Goal: Task Accomplishment & Management: Complete application form

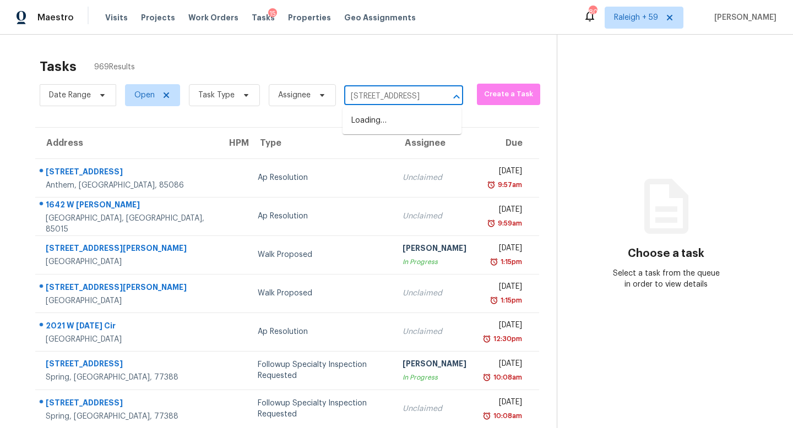
scroll to position [0, 87]
click at [411, 124] on li "[STREET_ADDRESS]" at bounding box center [402, 121] width 119 height 18
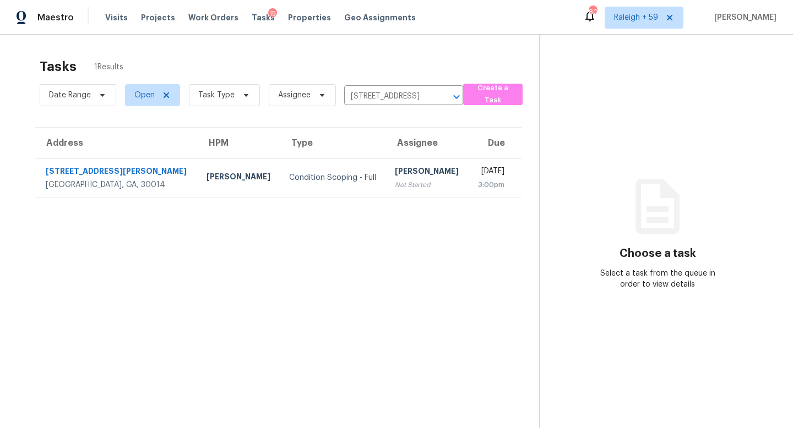
click at [386, 154] on th "Assignee" at bounding box center [427, 143] width 83 height 31
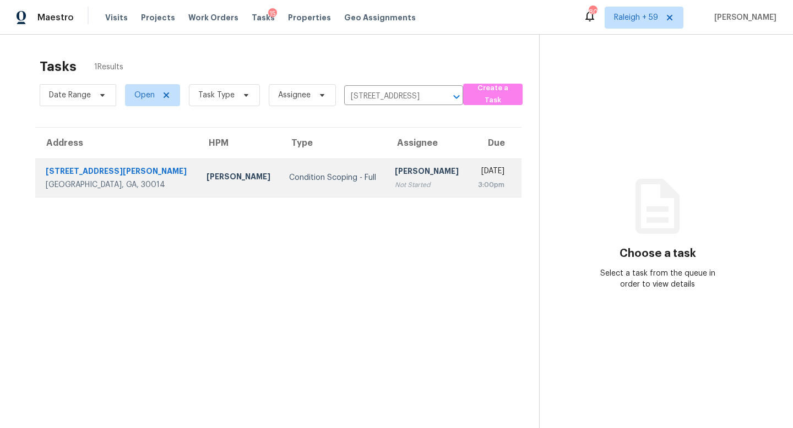
click at [395, 166] on div "[PERSON_NAME]" at bounding box center [427, 173] width 65 height 14
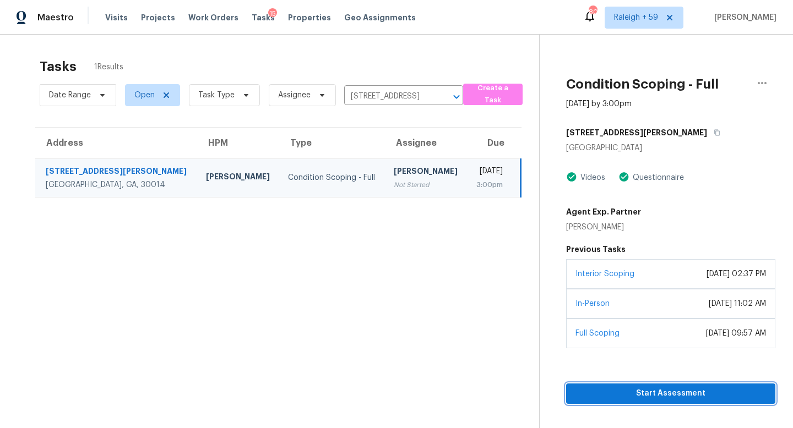
click at [617, 394] on span "Start Assessment" at bounding box center [671, 394] width 192 height 14
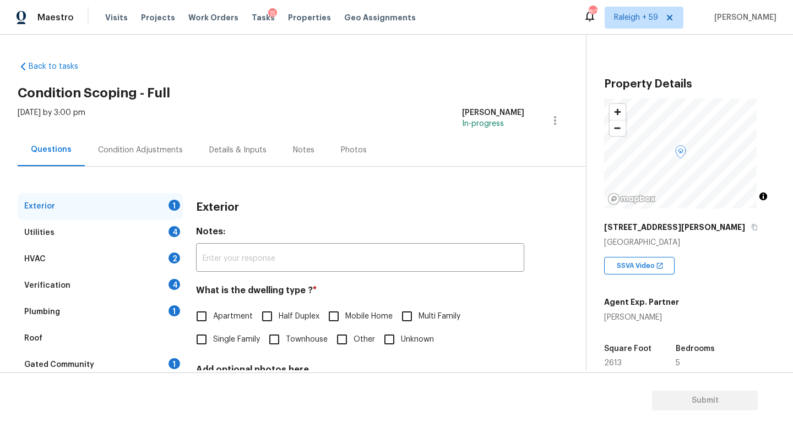
click at [218, 337] on span "Single Family" at bounding box center [236, 340] width 47 height 12
click at [213, 337] on input "Single Family" at bounding box center [201, 339] width 23 height 23
checkbox input "true"
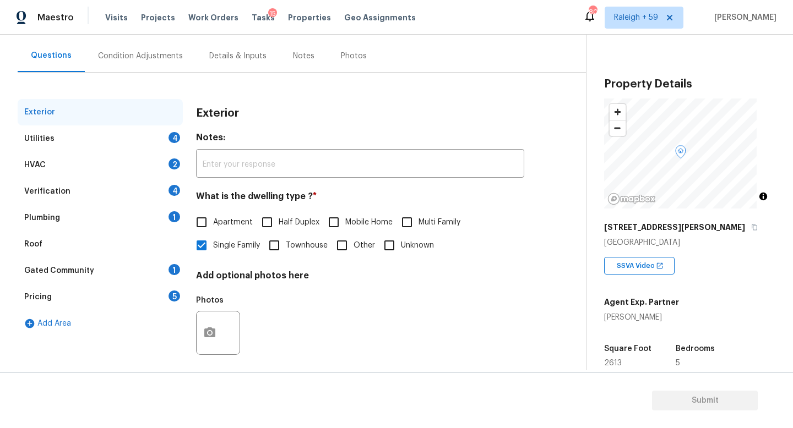
click at [149, 207] on div "Plumbing 1" at bounding box center [100, 218] width 165 height 26
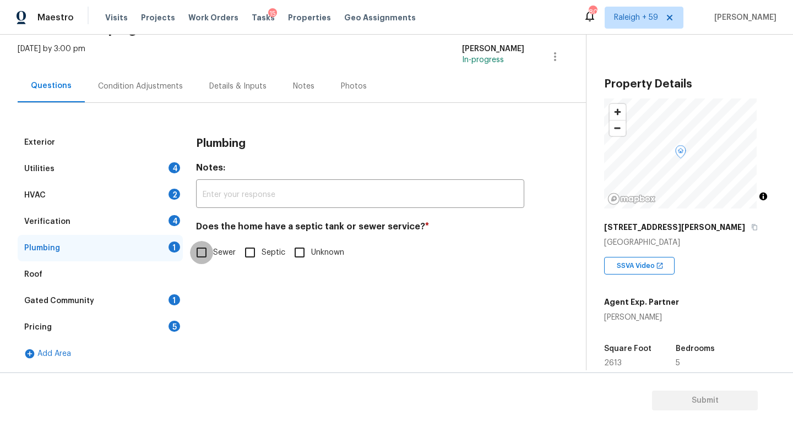
click at [197, 243] on input "Sewer" at bounding box center [201, 252] width 23 height 23
checkbox input "true"
click at [220, 83] on div "Details & Inputs" at bounding box center [237, 86] width 57 height 11
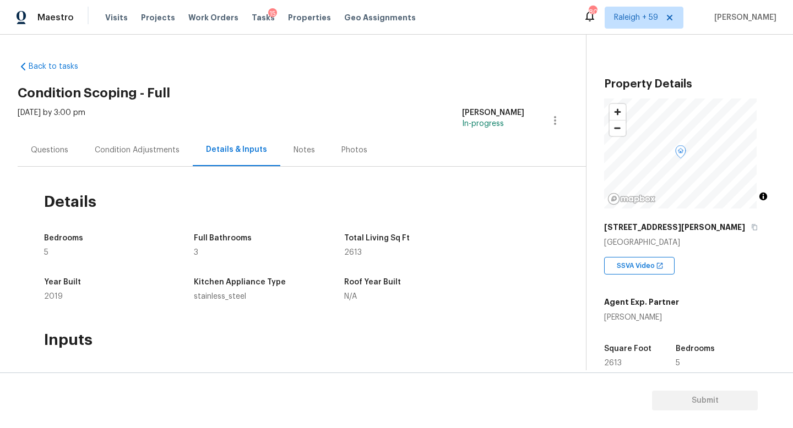
click at [138, 153] on div "Condition Adjustments" at bounding box center [137, 150] width 85 height 11
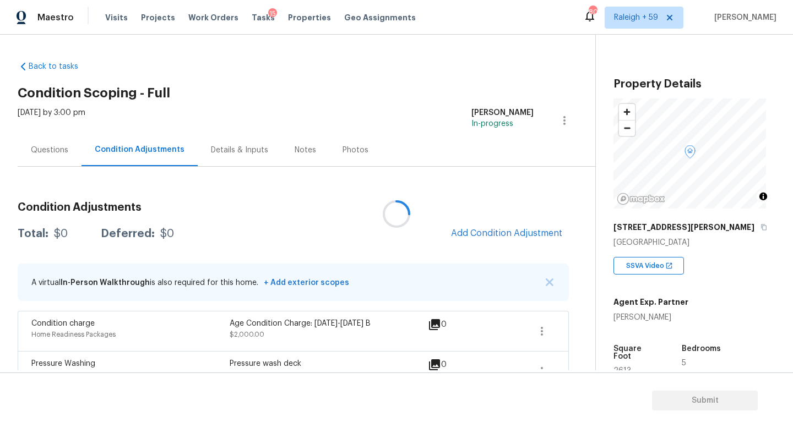
click at [32, 148] on div at bounding box center [396, 214] width 793 height 428
click at [227, 150] on div "Details & Inputs" at bounding box center [239, 150] width 57 height 11
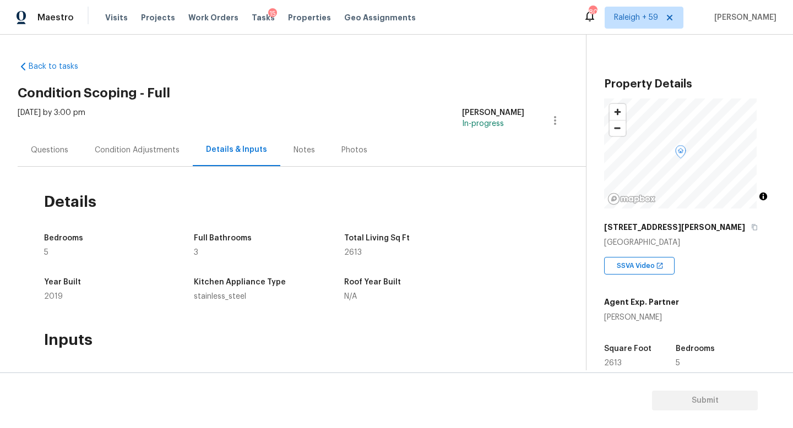
click at [22, 156] on div "Questions" at bounding box center [50, 150] width 64 height 32
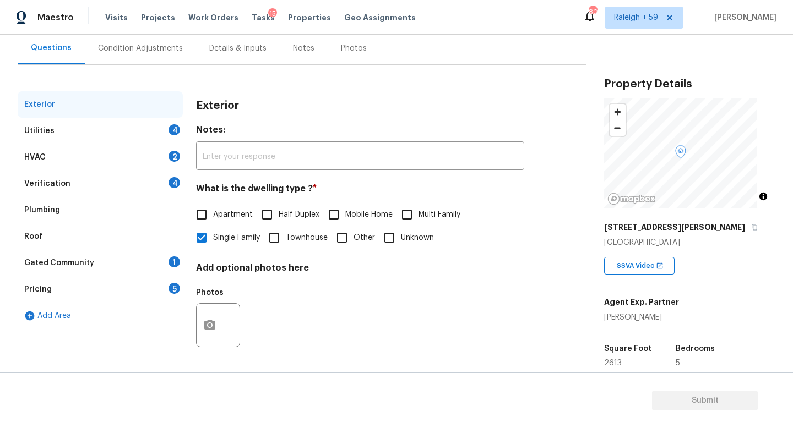
click at [121, 250] on div "Gated Community 1" at bounding box center [100, 263] width 165 height 26
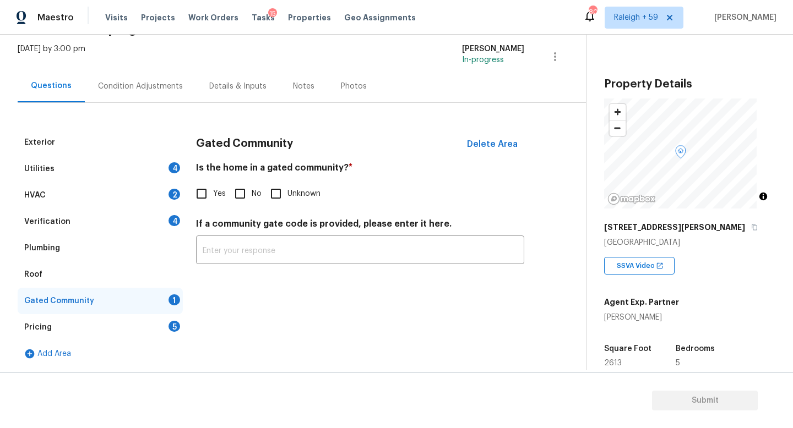
click at [253, 188] on span "No" at bounding box center [257, 194] width 10 height 12
click at [252, 186] on input "No" at bounding box center [240, 193] width 23 height 23
checkbox input "true"
click at [143, 209] on div "Verification 4" at bounding box center [100, 222] width 165 height 26
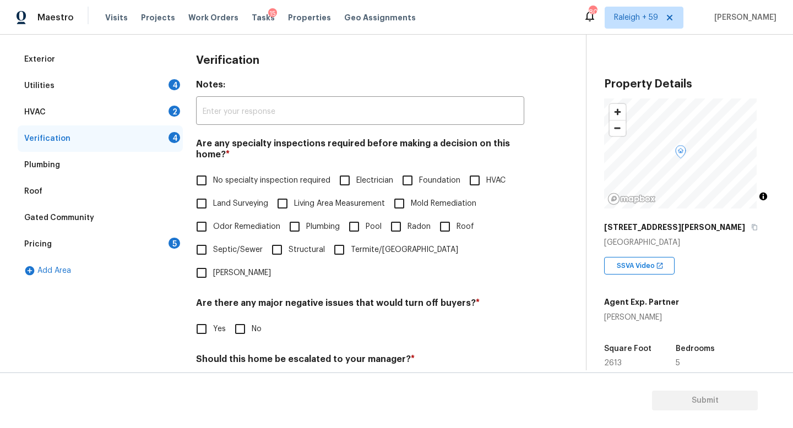
click at [232, 184] on span "No specialty inspection required" at bounding box center [271, 181] width 117 height 12
click at [213, 184] on input "No specialty inspection required" at bounding box center [201, 180] width 23 height 23
checkbox input "true"
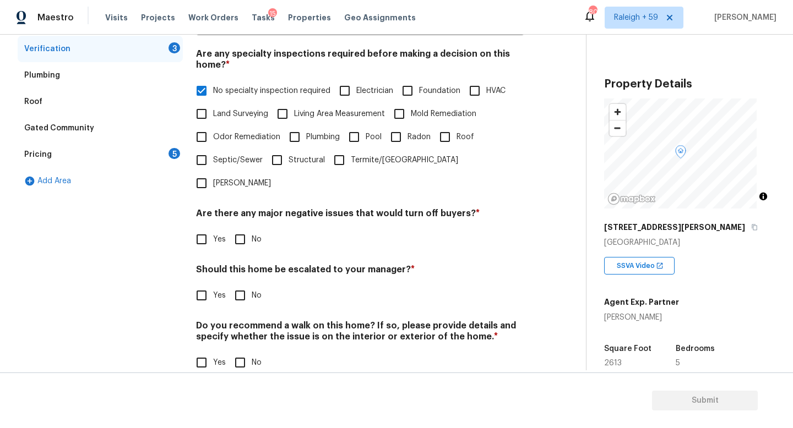
scroll to position [265, 0]
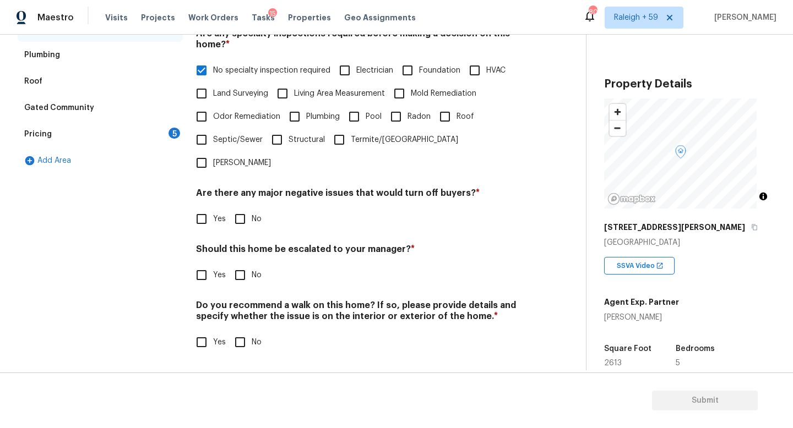
click at [246, 213] on input "No" at bounding box center [240, 219] width 23 height 23
checkbox input "true"
click at [243, 278] on input "No" at bounding box center [240, 275] width 23 height 23
checkbox input "true"
click at [237, 349] on div "Verification Notes: ​ Are any specialty inspections required before making a de…" at bounding box center [360, 151] width 328 height 431
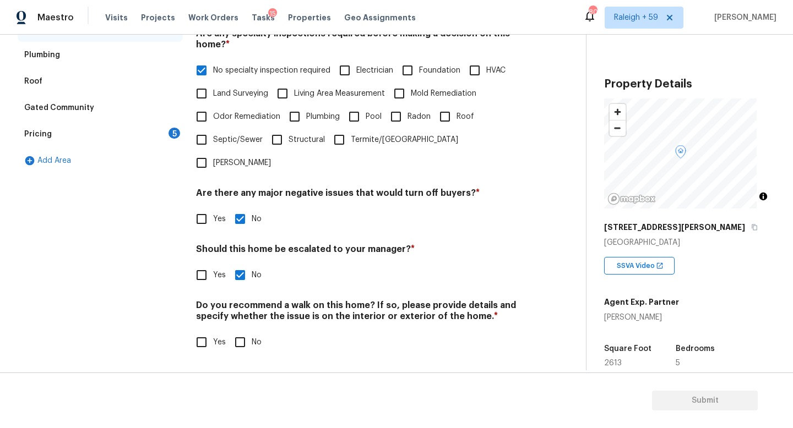
drag, startPoint x: 245, startPoint y: 337, endPoint x: 232, endPoint y: 332, distance: 13.8
click at [245, 337] on input "No" at bounding box center [240, 342] width 23 height 23
checkbox input "true"
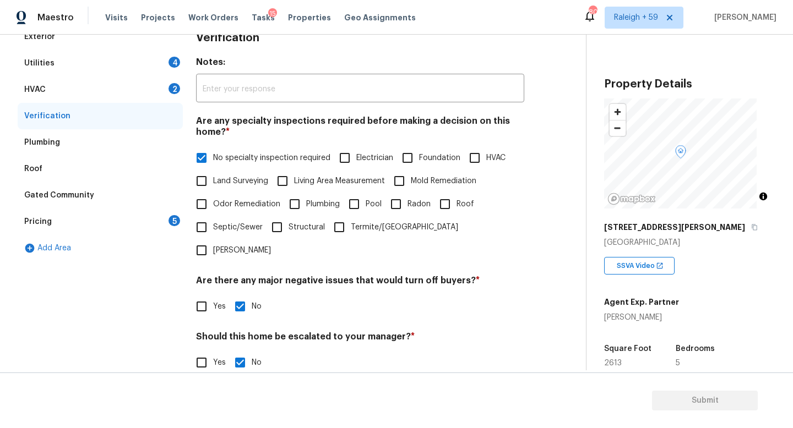
scroll to position [158, 0]
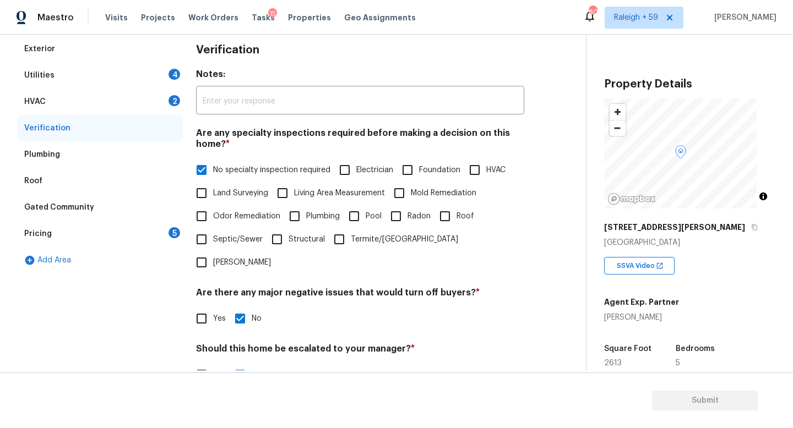
click at [148, 70] on div "Utilities 4" at bounding box center [100, 75] width 165 height 26
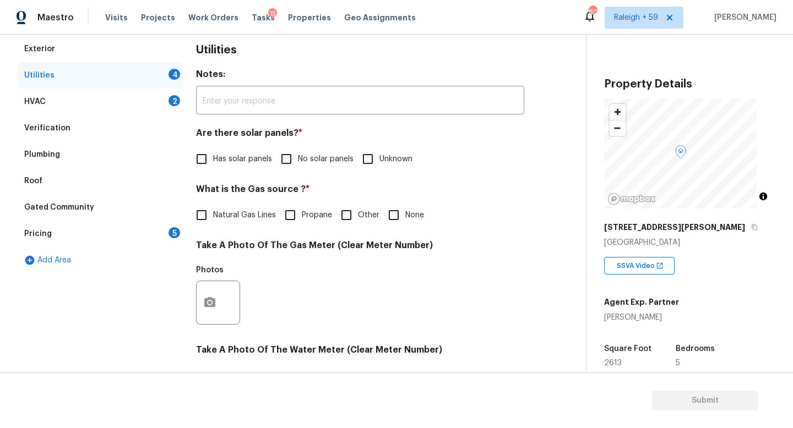
click at [308, 155] on span "No solar panels" at bounding box center [326, 160] width 56 height 12
click at [298, 155] on input "No solar panels" at bounding box center [286, 159] width 23 height 23
checkbox input "true"
click at [394, 216] on input "None" at bounding box center [393, 215] width 23 height 23
checkbox input "true"
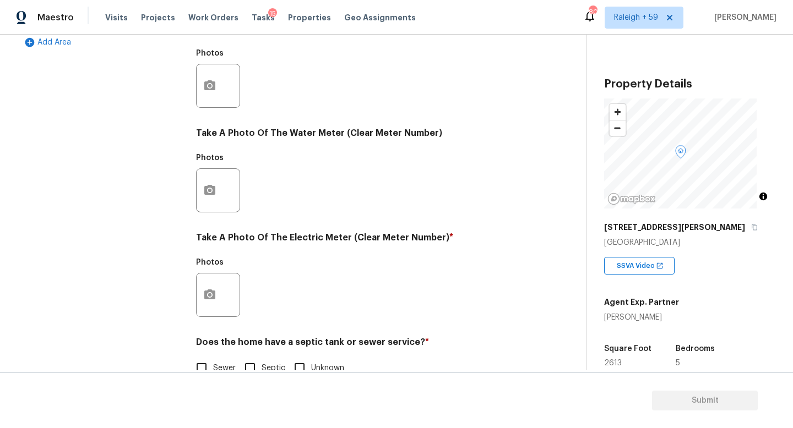
scroll to position [409, 0]
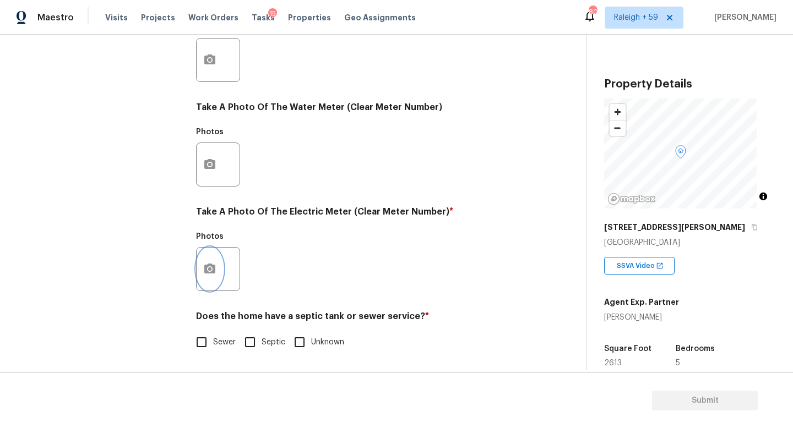
click at [211, 272] on button "button" at bounding box center [210, 269] width 26 height 43
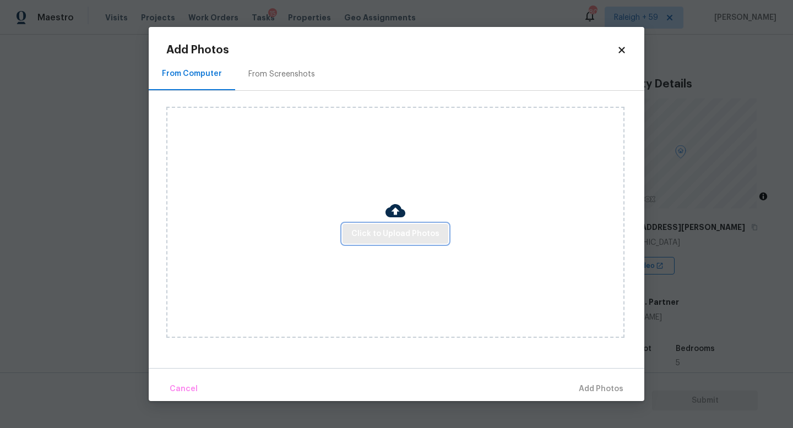
click at [387, 231] on span "Click to Upload Photos" at bounding box center [395, 234] width 88 height 14
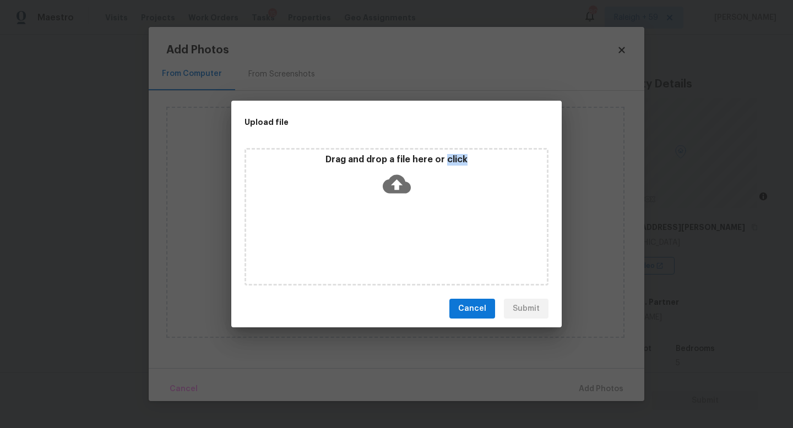
click at [387, 231] on div "Drag and drop a file here or click" at bounding box center [397, 217] width 304 height 138
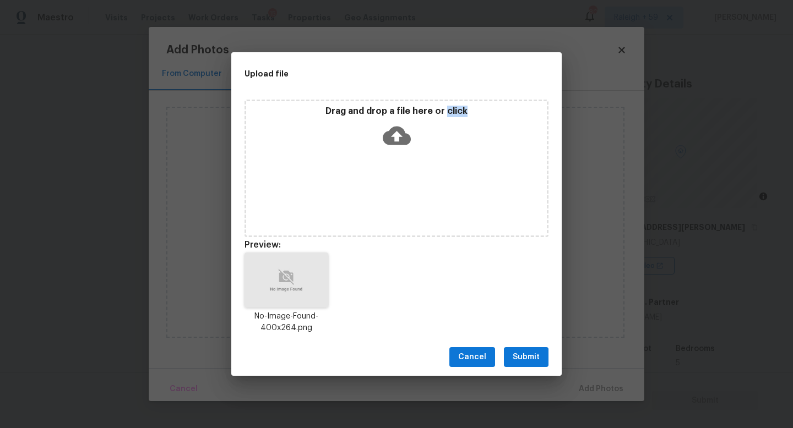
click at [541, 356] on button "Submit" at bounding box center [526, 358] width 45 height 20
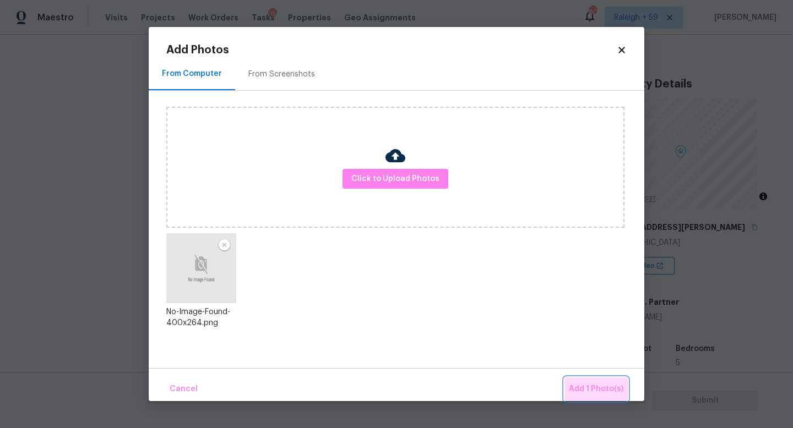
click at [604, 387] on span "Add 1 Photo(s)" at bounding box center [596, 390] width 55 height 14
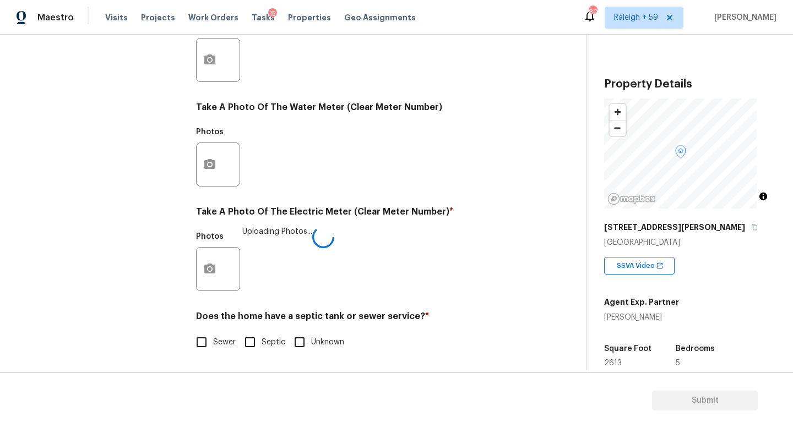
click at [221, 340] on label "Sewer" at bounding box center [213, 342] width 46 height 23
click at [213, 340] on input "Sewer" at bounding box center [201, 342] width 23 height 23
checkbox input "true"
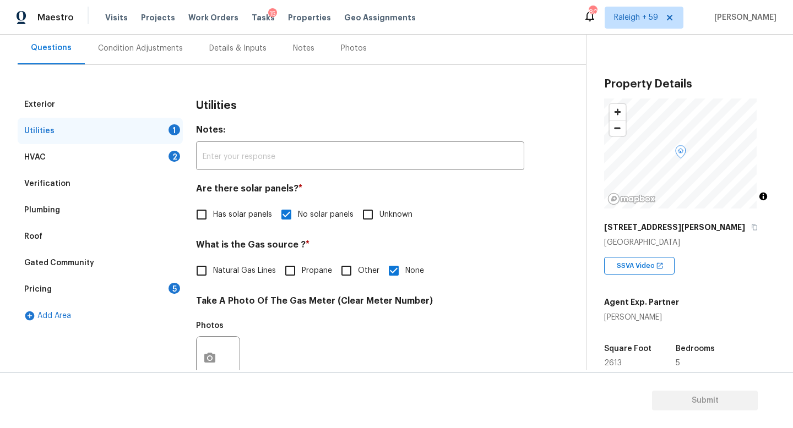
scroll to position [118, 0]
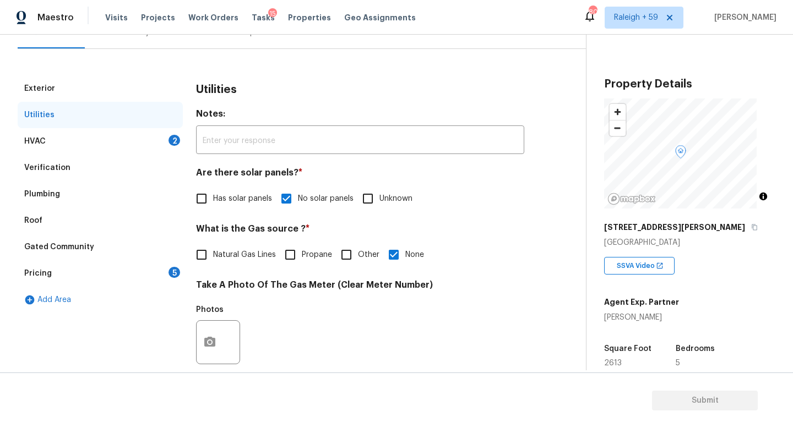
click at [159, 273] on div "Pricing 5" at bounding box center [100, 274] width 165 height 26
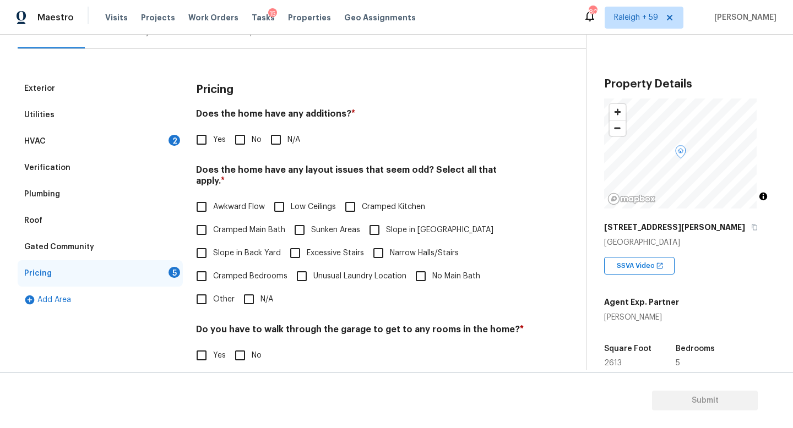
click at [247, 141] on input "No" at bounding box center [240, 139] width 23 height 23
checkbox input "true"
click at [251, 305] on input "N/A" at bounding box center [248, 299] width 23 height 23
checkbox input "true"
click at [238, 354] on input "No" at bounding box center [240, 356] width 23 height 23
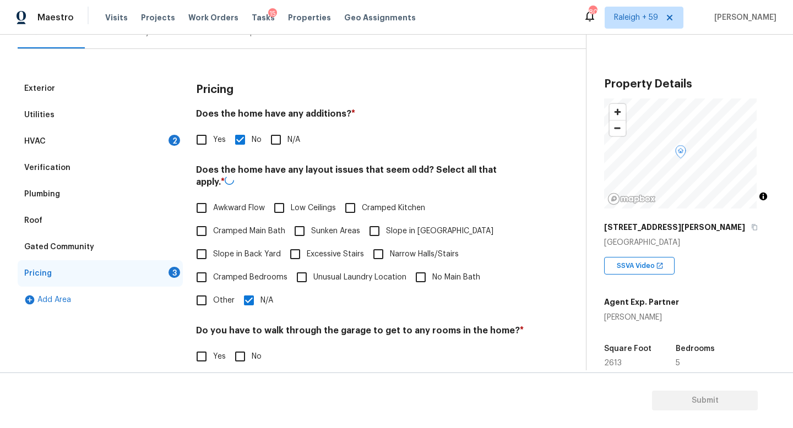
checkbox input "true"
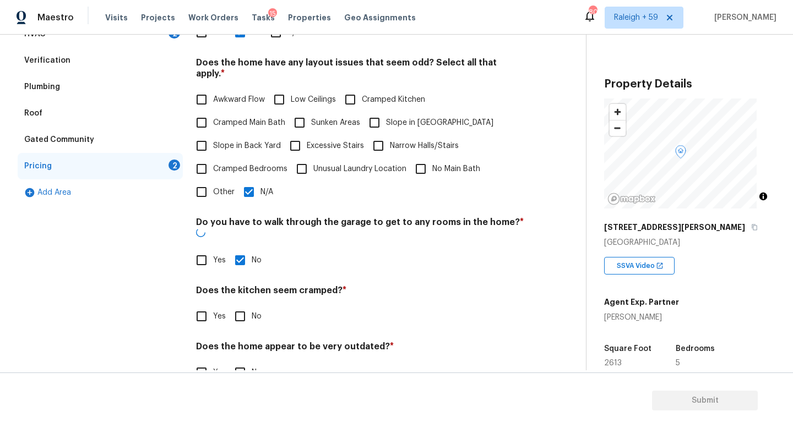
scroll to position [252, 0]
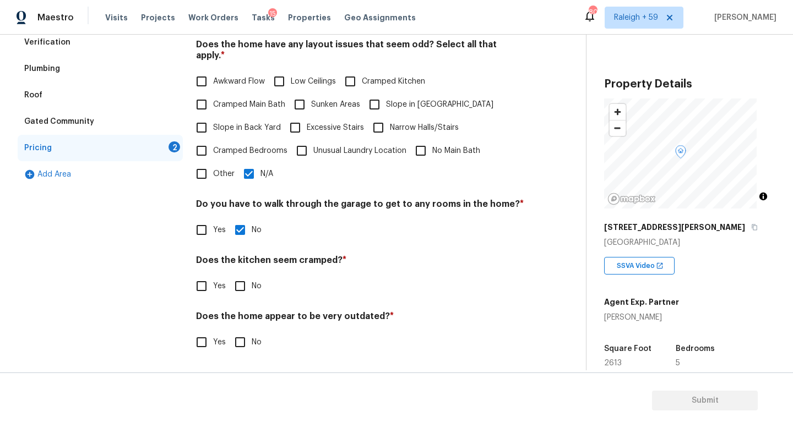
click at [242, 275] on input "No" at bounding box center [240, 286] width 23 height 23
checkbox input "true"
click at [244, 331] on input "No" at bounding box center [240, 342] width 23 height 23
checkbox input "true"
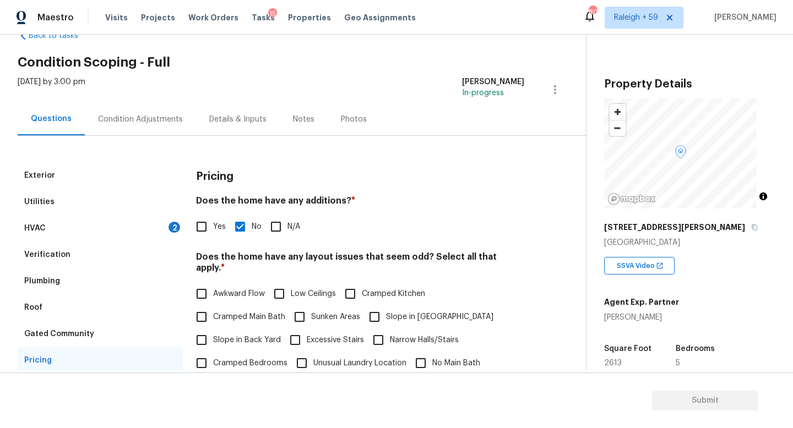
scroll to position [3, 0]
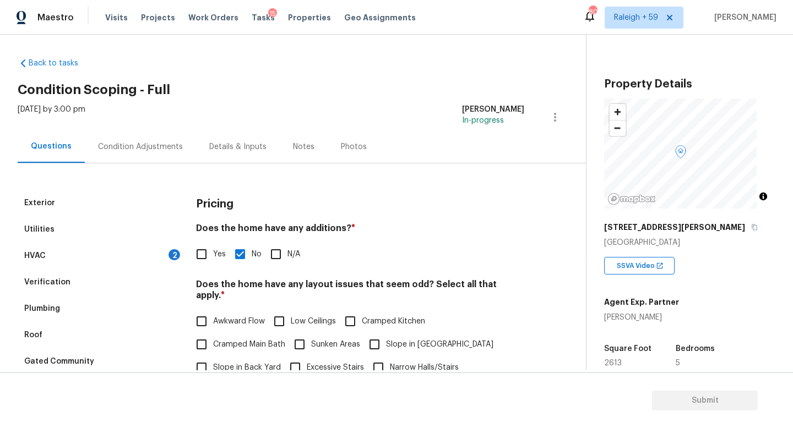
click at [156, 140] on div "Condition Adjustments" at bounding box center [140, 147] width 111 height 32
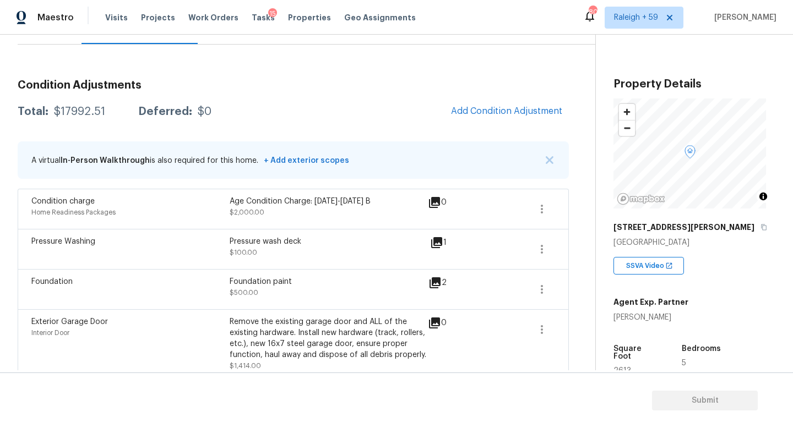
scroll to position [123, 0]
click at [541, 206] on icon "button" at bounding box center [542, 208] width 2 height 9
click at [570, 210] on div "Edit" at bounding box center [605, 206] width 86 height 11
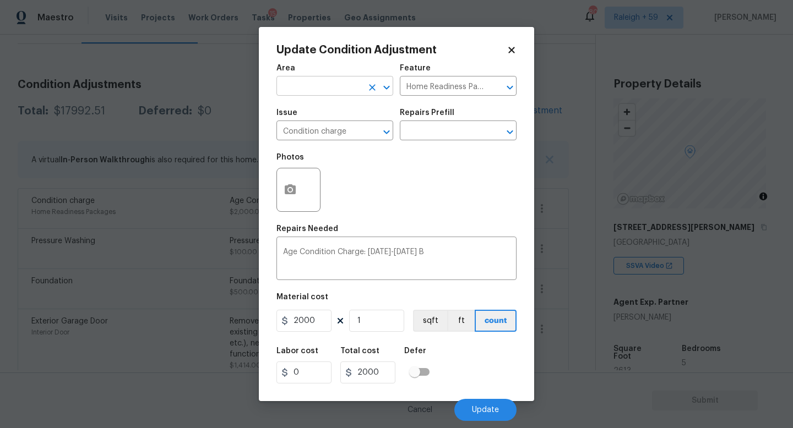
click at [372, 90] on icon "Clear" at bounding box center [372, 87] width 11 height 11
click at [499, 87] on icon "Clear" at bounding box center [495, 87] width 11 height 11
click at [372, 134] on icon "Clear" at bounding box center [372, 132] width 11 height 11
drag, startPoint x: 318, startPoint y: 317, endPoint x: 247, endPoint y: 317, distance: 71.0
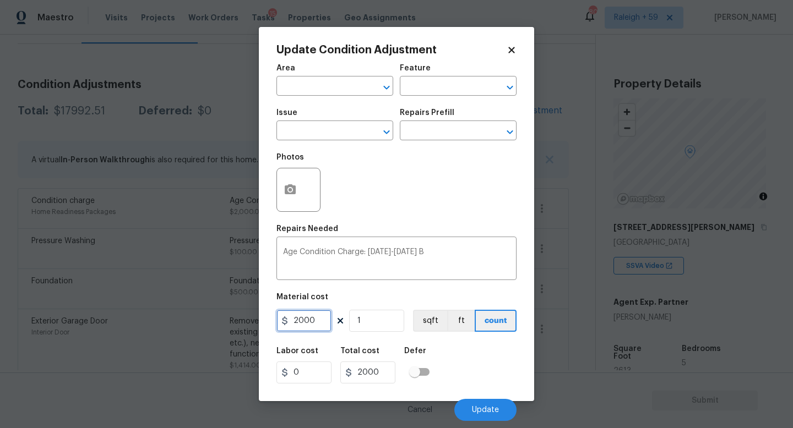
click at [247, 317] on div "Update Condition Adjustment Area ​ Feature ​ Issue ​ Repairs Prefill ​ Photos R…" at bounding box center [396, 214] width 793 height 428
type input "0"
click at [471, 410] on button "Update" at bounding box center [485, 410] width 62 height 22
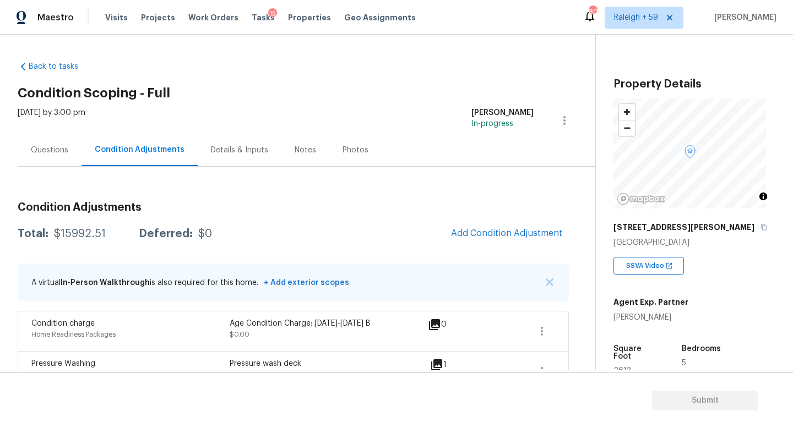
click at [35, 154] on div "Questions" at bounding box center [49, 150] width 37 height 11
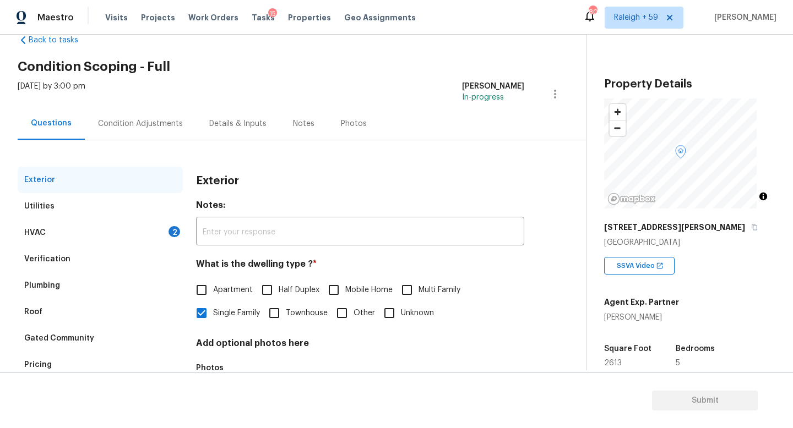
click at [134, 261] on div "Verification" at bounding box center [100, 259] width 165 height 26
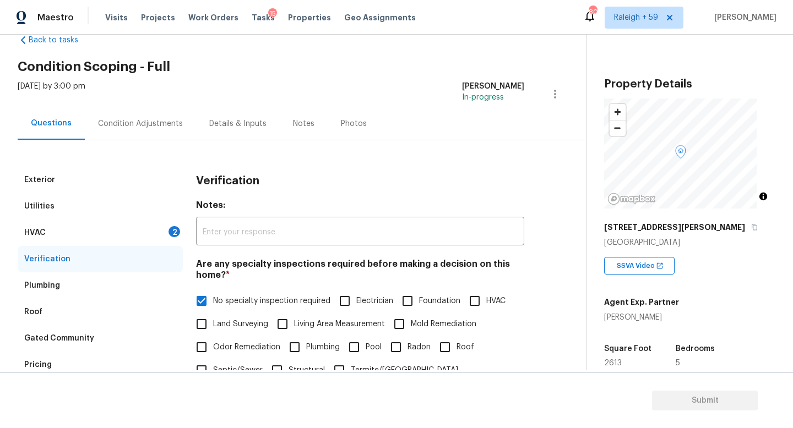
scroll to position [265, 0]
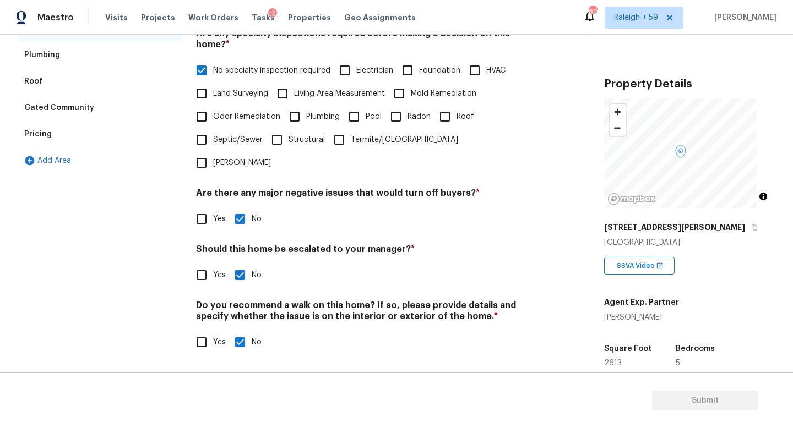
click at [200, 253] on div "Should this home be escalated to your manager? * Yes No" at bounding box center [360, 265] width 328 height 43
click at [198, 264] on input "Yes" at bounding box center [201, 275] width 23 height 23
checkbox input "true"
checkbox input "false"
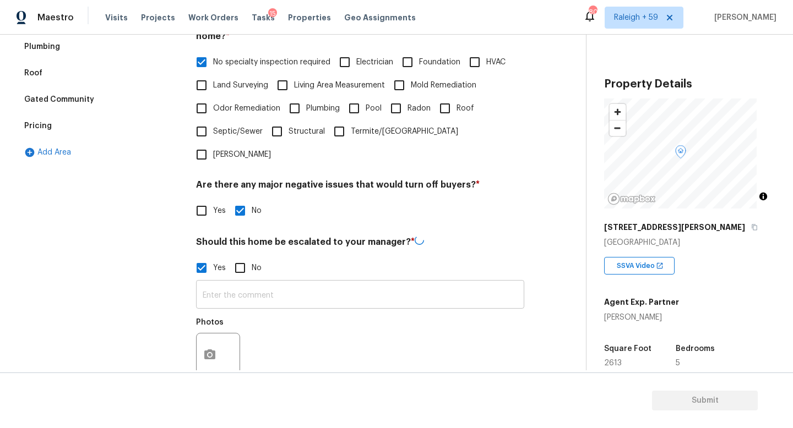
click at [245, 294] on input "text" at bounding box center [360, 296] width 328 height 26
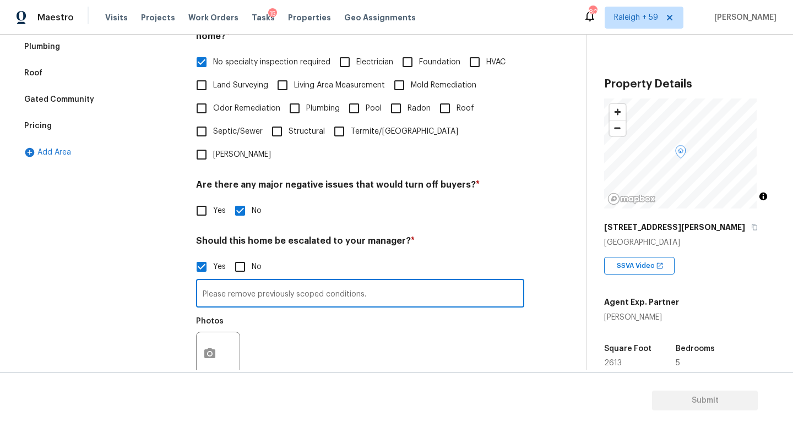
type input "Please remove previously scoped conditions."
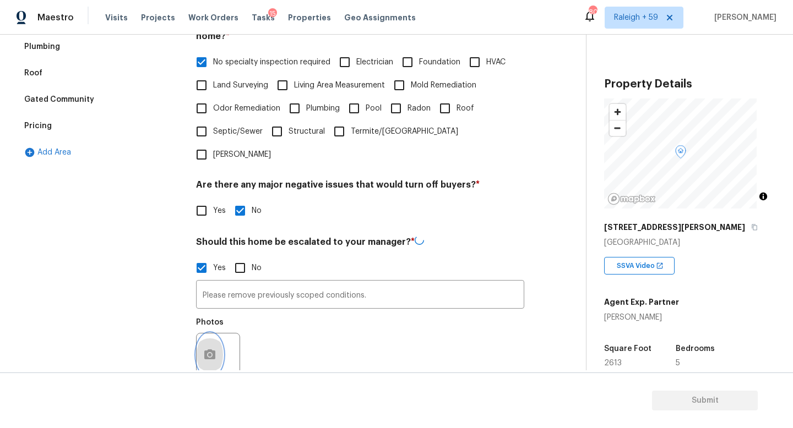
click at [210, 347] on button "button" at bounding box center [210, 355] width 26 height 43
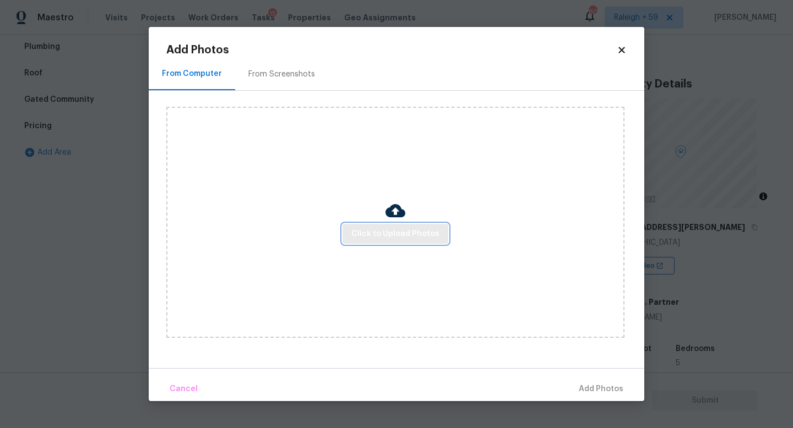
click at [421, 238] on span "Click to Upload Photos" at bounding box center [395, 234] width 88 height 14
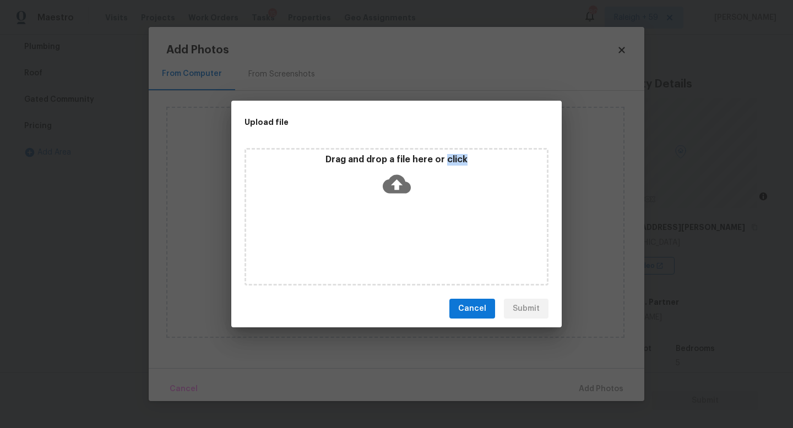
click at [421, 238] on div "Drag and drop a file here or click" at bounding box center [397, 217] width 304 height 138
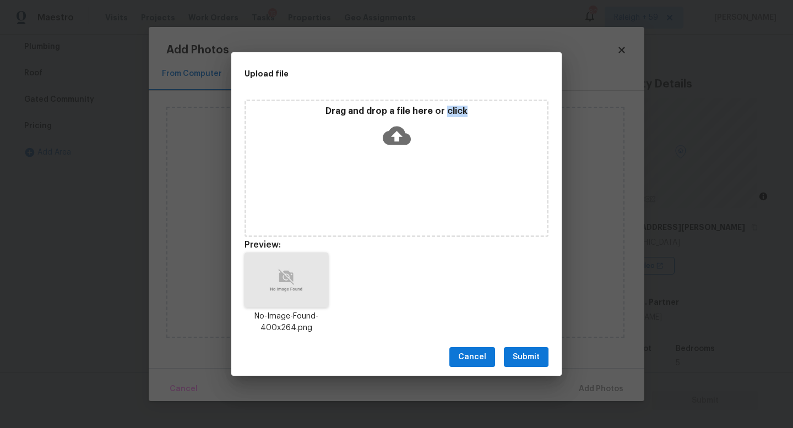
click at [540, 361] on button "Submit" at bounding box center [526, 358] width 45 height 20
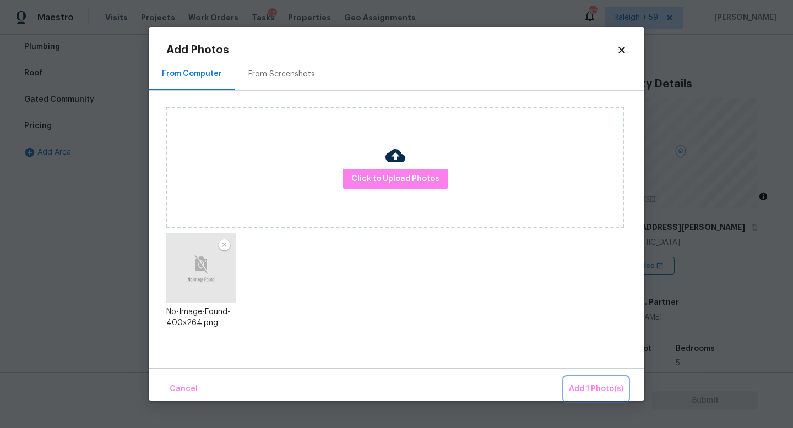
click at [589, 387] on span "Add 1 Photo(s)" at bounding box center [596, 390] width 55 height 14
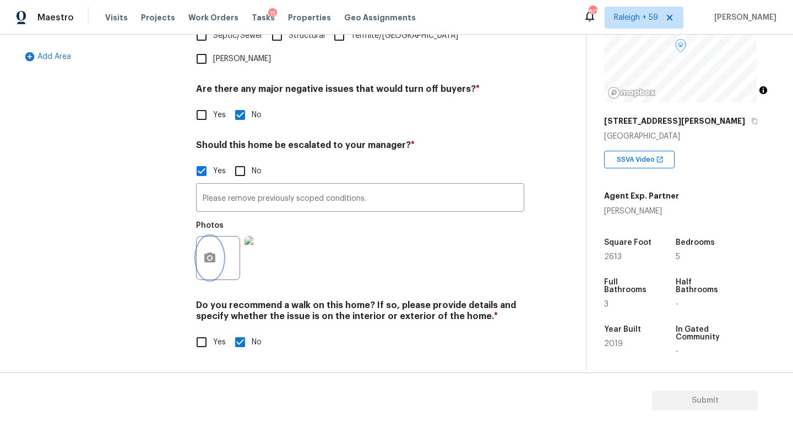
scroll to position [0, 0]
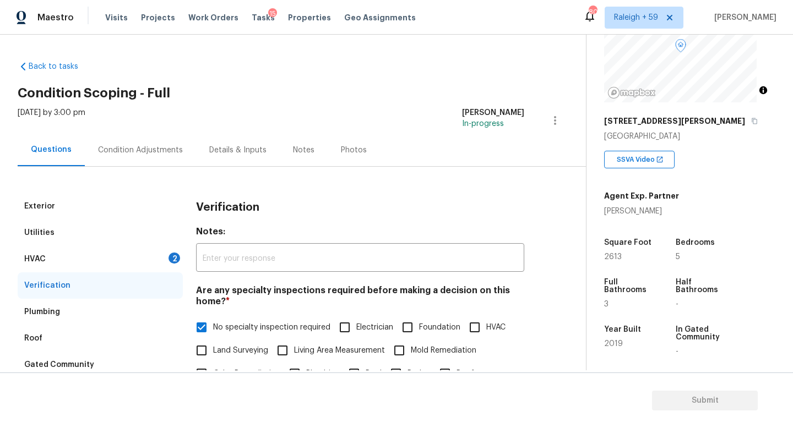
click at [112, 267] on div "HVAC 2" at bounding box center [100, 259] width 165 height 26
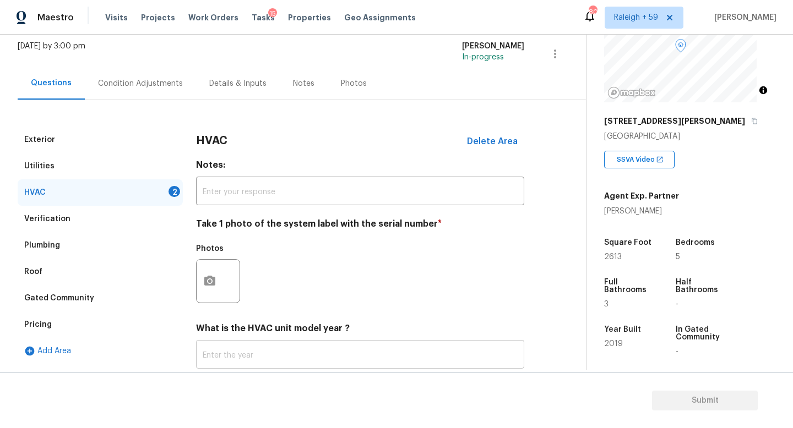
scroll to position [146, 0]
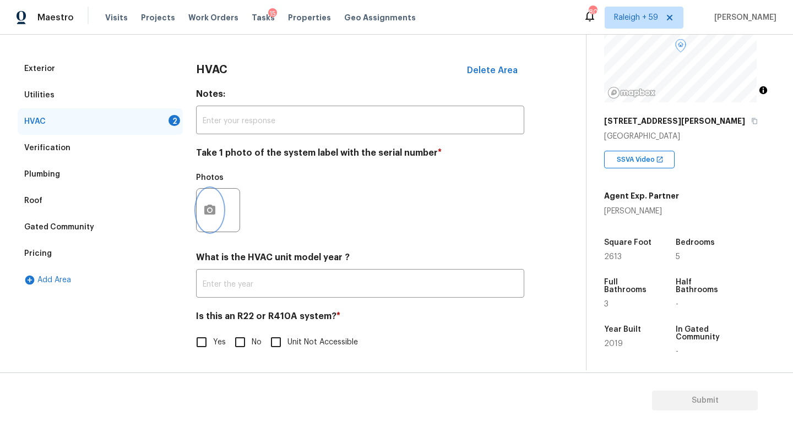
click at [212, 194] on button "button" at bounding box center [210, 210] width 26 height 43
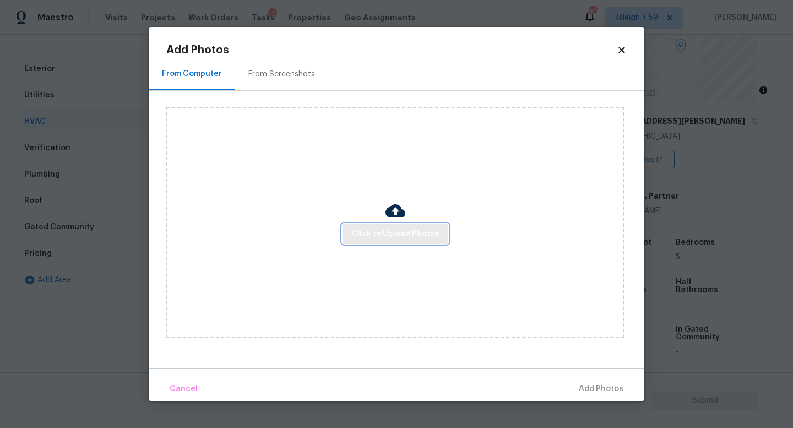
click at [396, 242] on button "Click to Upload Photos" at bounding box center [396, 234] width 106 height 20
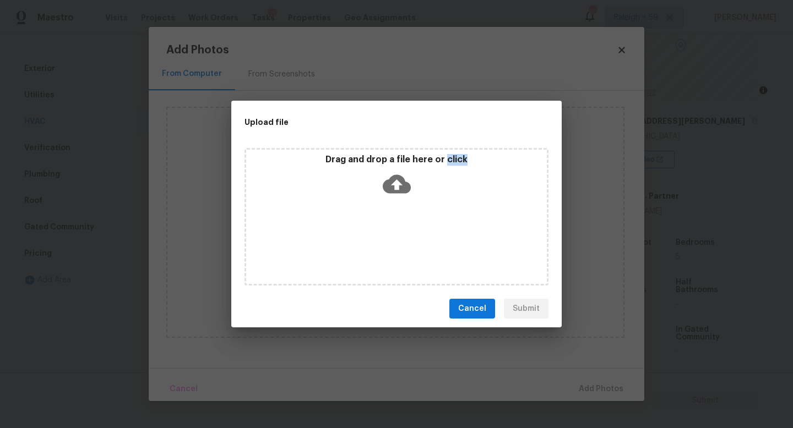
click at [396, 242] on div "Drag and drop a file here or click" at bounding box center [397, 217] width 304 height 138
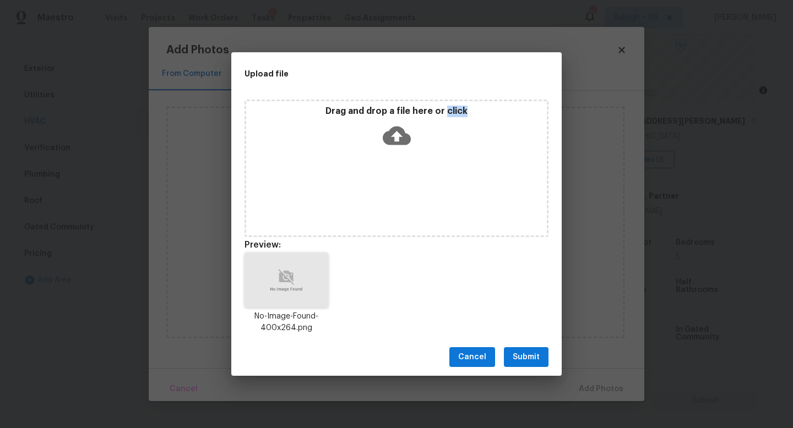
click at [535, 353] on span "Submit" at bounding box center [526, 358] width 27 height 14
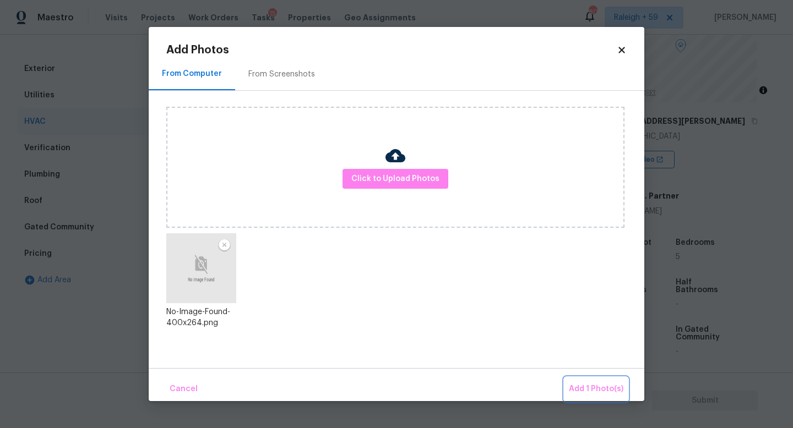
click at [599, 384] on span "Add 1 Photo(s)" at bounding box center [596, 390] width 55 height 14
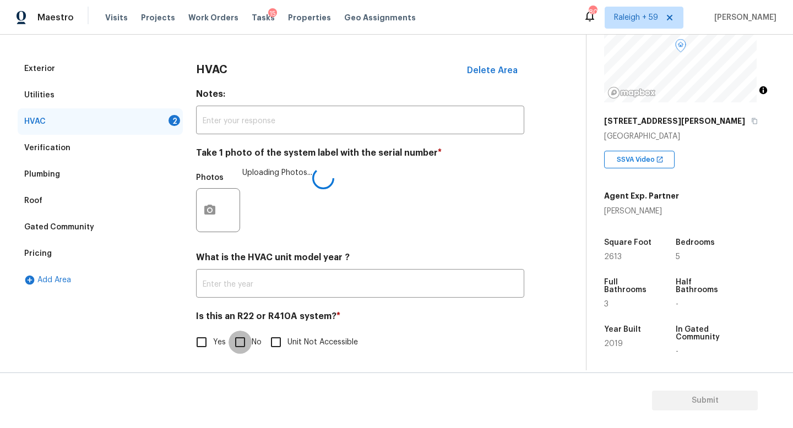
click at [240, 334] on input "No" at bounding box center [240, 342] width 23 height 23
checkbox input "true"
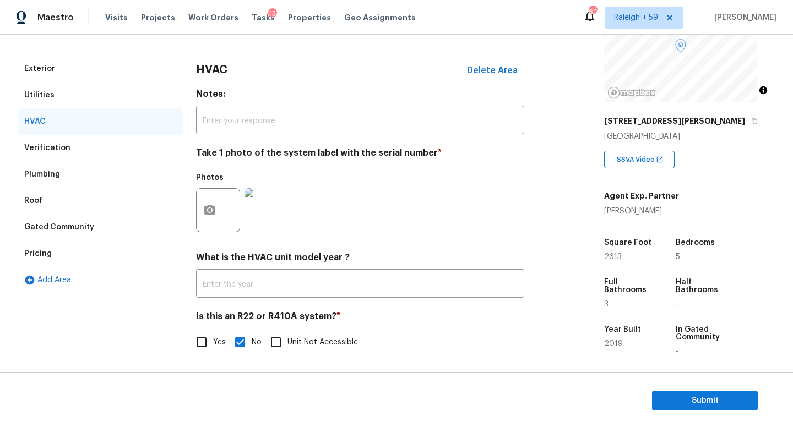
scroll to position [0, 0]
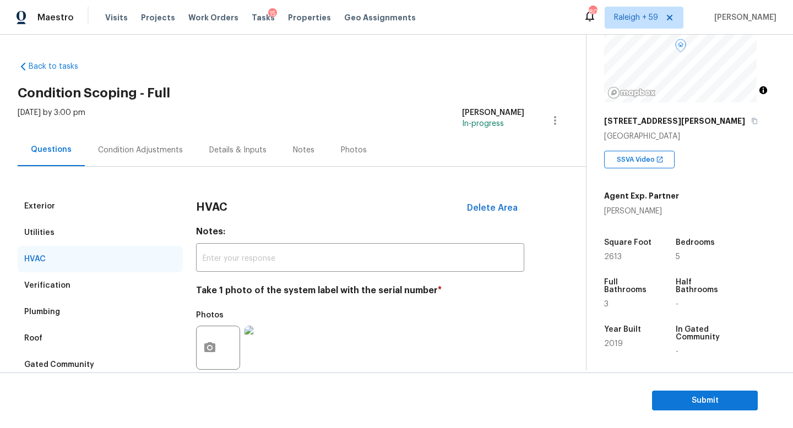
click at [127, 121] on div "[DATE] by 3:00 pm [PERSON_NAME] In-progress" at bounding box center [302, 120] width 568 height 26
click at [127, 137] on div "Condition Adjustments" at bounding box center [140, 150] width 111 height 32
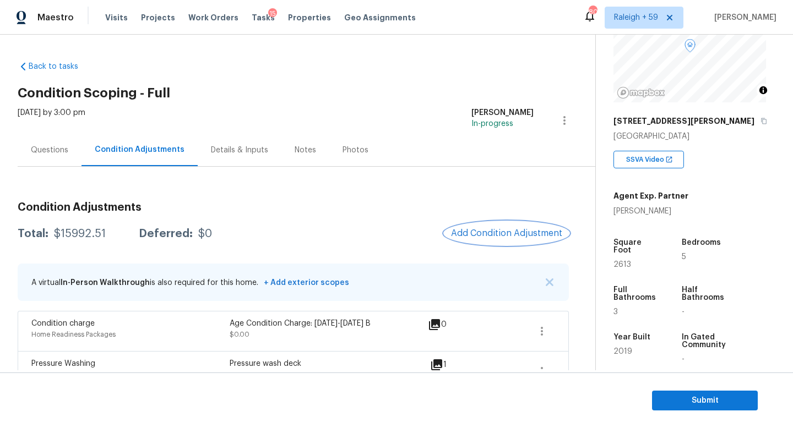
click at [532, 227] on button "Add Condition Adjustment" at bounding box center [506, 233] width 124 height 23
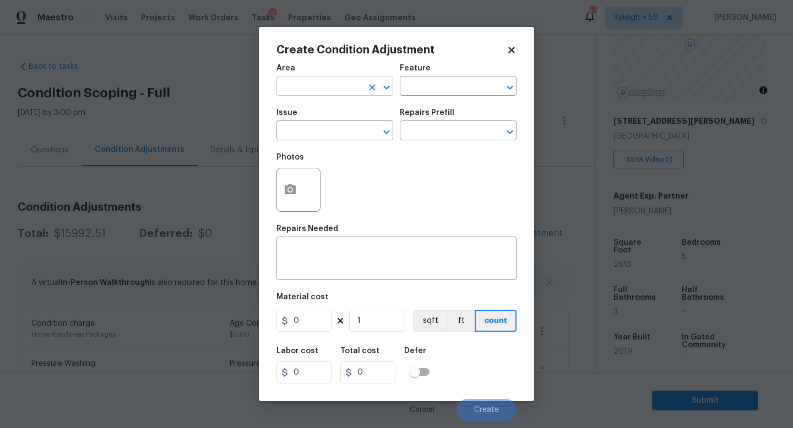
click at [335, 86] on input "text" at bounding box center [319, 87] width 86 height 17
type input "Interior Overall"
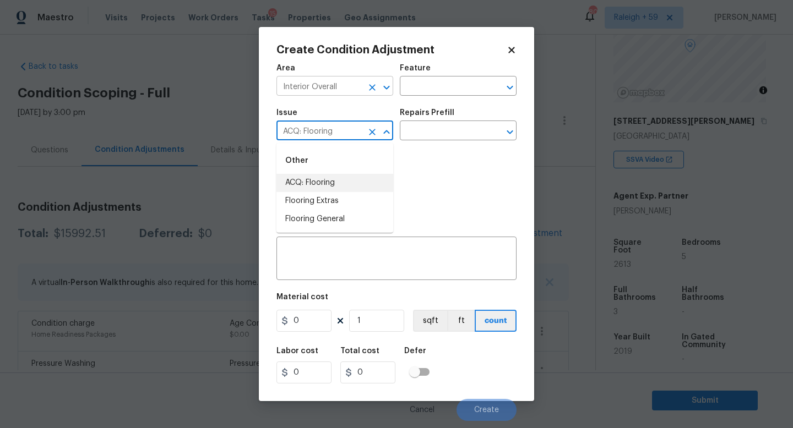
type input "ACQ: Flooring"
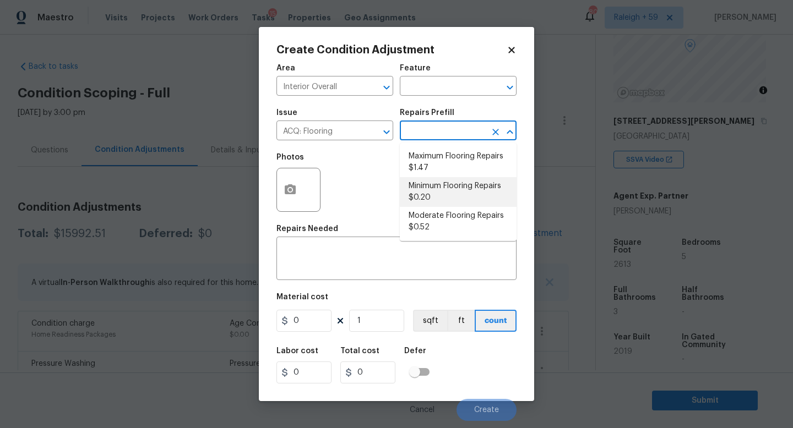
click at [448, 191] on li "Minimum Flooring Repairs $0.20" at bounding box center [458, 192] width 117 height 30
type input "Acquisition"
type textarea "Acquisition Scope: Minimum flooring repairs"
type input "0.2"
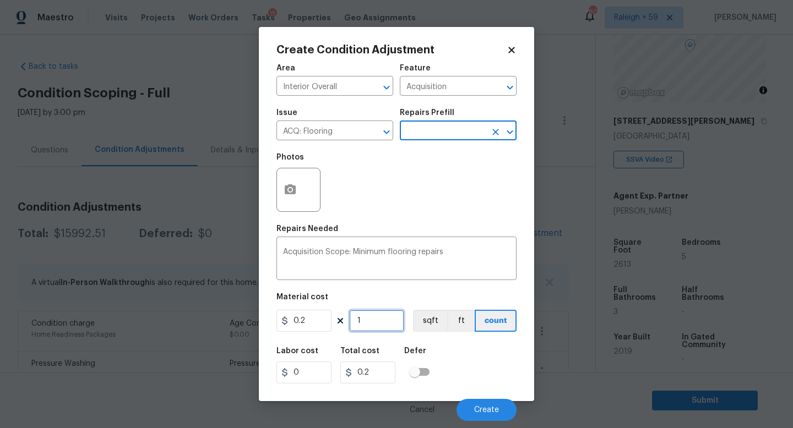
click at [375, 327] on input "1" at bounding box center [376, 321] width 55 height 22
type input "0"
type input "2"
type input "0.4"
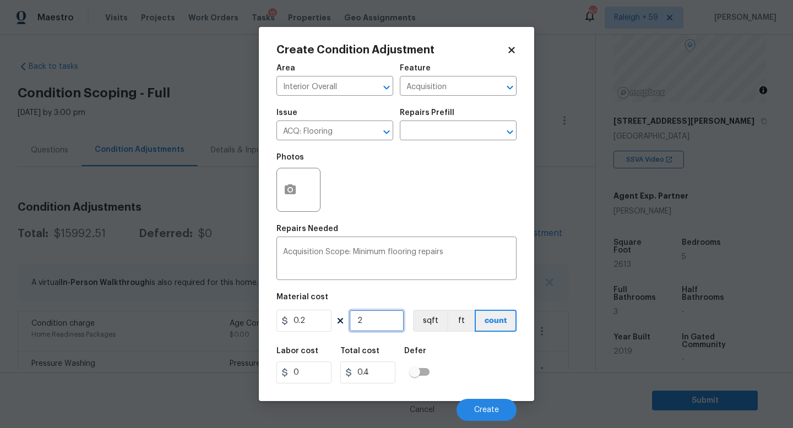
type input "26"
type input "5.2"
type input "261"
type input "52.2"
type input "2613"
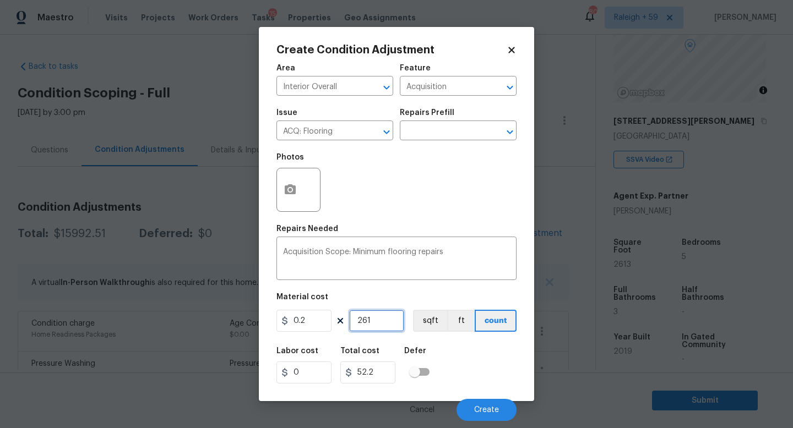
type input "522.6"
type input "2613"
click at [290, 189] on circle "button" at bounding box center [290, 189] width 3 height 3
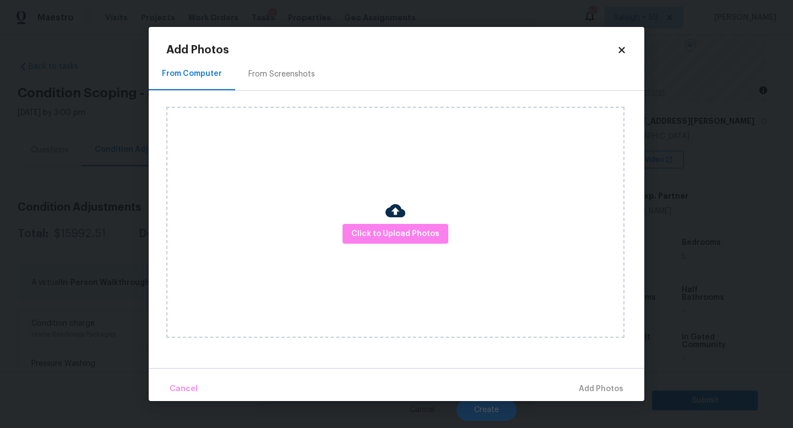
click at [613, 50] on h2 "Add Photos" at bounding box center [391, 50] width 451 height 11
click at [623, 50] on icon at bounding box center [622, 50] width 10 height 10
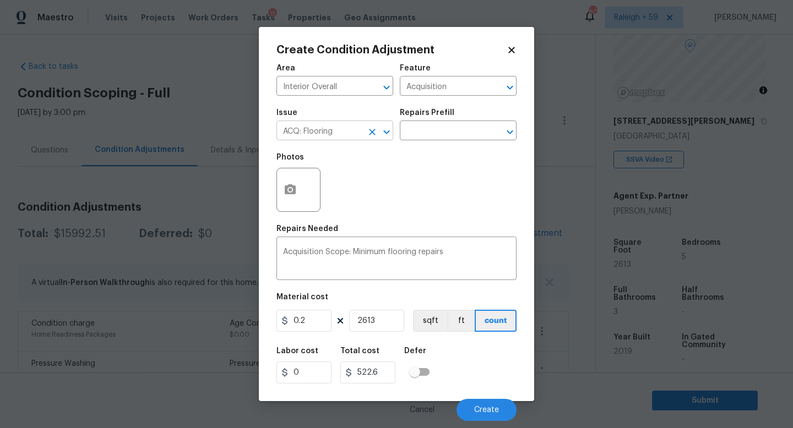
click at [317, 134] on input "ACQ: Flooring" at bounding box center [319, 131] width 86 height 17
type input "Flooring General"
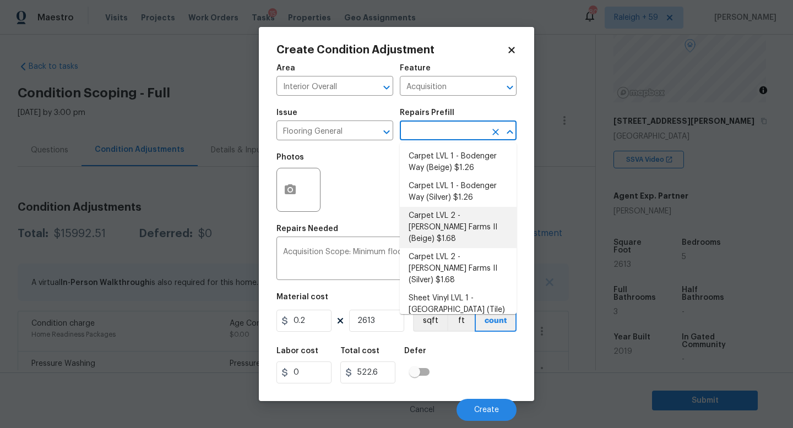
type input "Overall Flooring"
type textarea "Install new carpet ([PERSON_NAME] Farms II - 749 Stony Glade) at all previously…"
type input "1.68"
type input "4389.84"
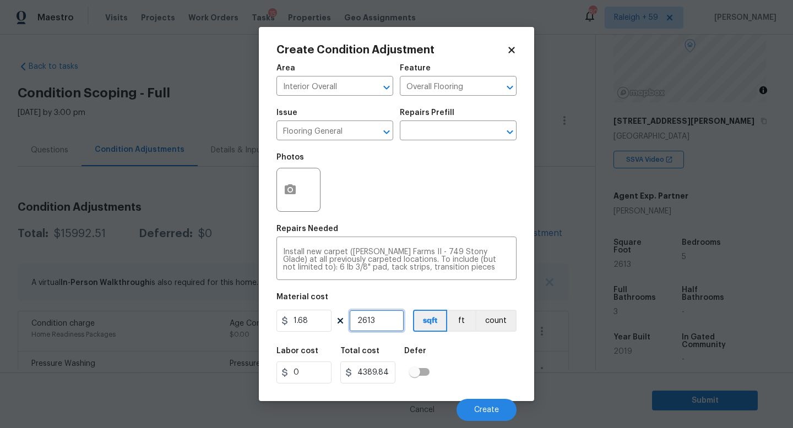
drag, startPoint x: 386, startPoint y: 314, endPoint x: 328, endPoint y: 317, distance: 57.9
click at [328, 317] on div "1.68 2613 sqft ft count" at bounding box center [396, 321] width 240 height 22
type input "2"
type input "3.36"
type input "20"
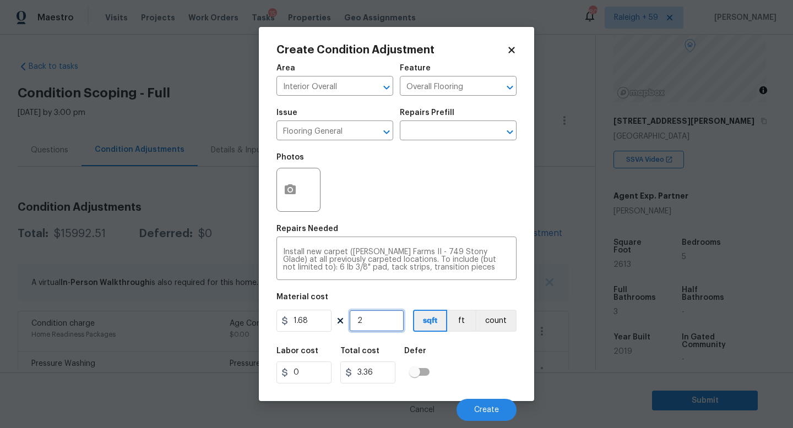
type input "33.6"
type input "200"
type input "336"
type input "2000"
type input "3360"
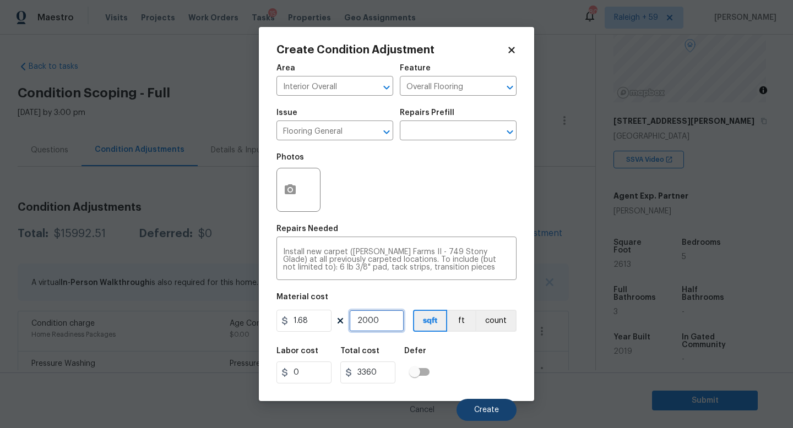
type input "2000"
click at [486, 411] on span "Create" at bounding box center [486, 410] width 25 height 8
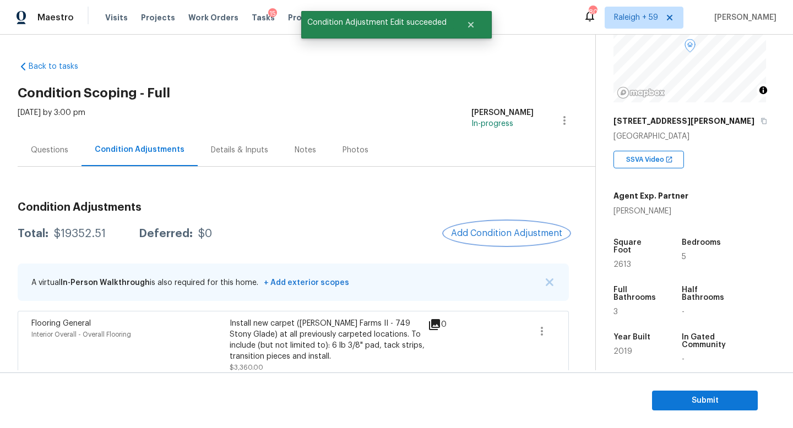
click at [517, 229] on span "Add Condition Adjustment" at bounding box center [506, 234] width 111 height 10
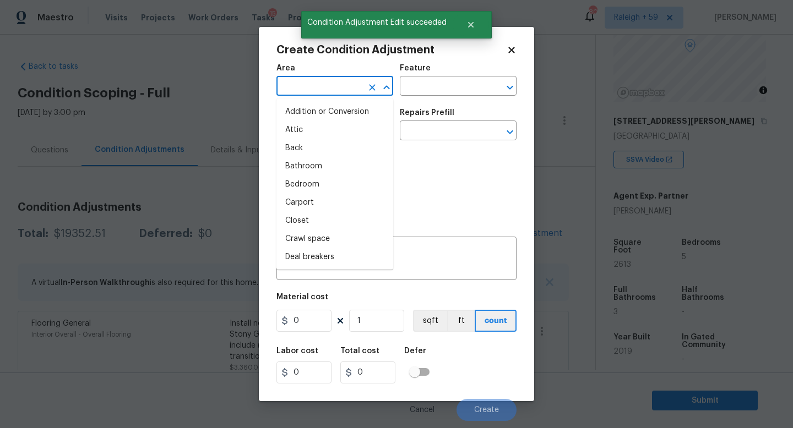
click at [307, 86] on input "text" at bounding box center [319, 87] width 86 height 17
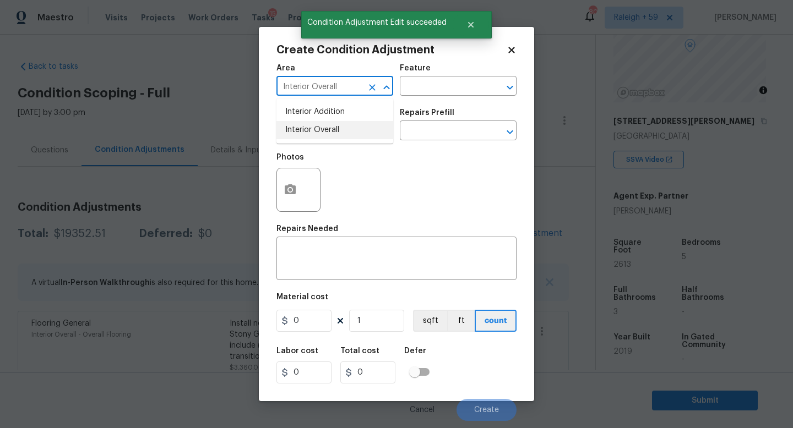
type input "Interior Overall"
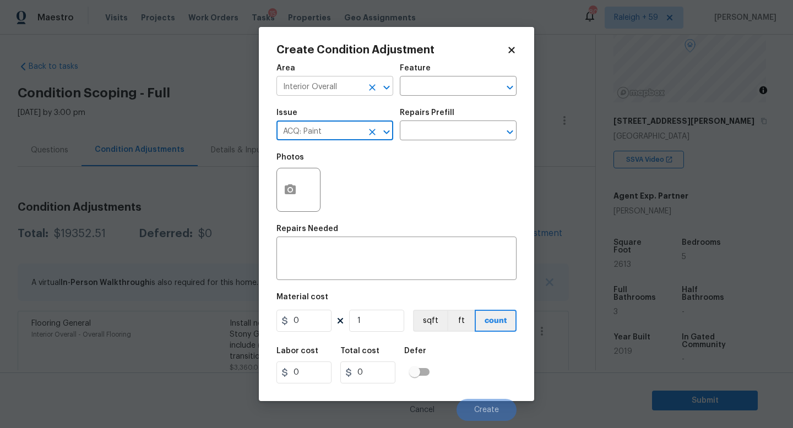
type input "ACQ: Paint"
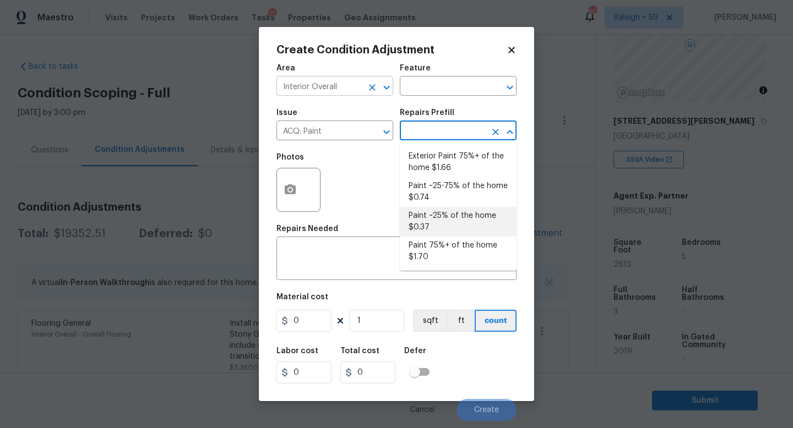
type input "Acquisition"
type textarea "Acquisition Scope: ~25% of the home needs interior paint"
type input "0.37"
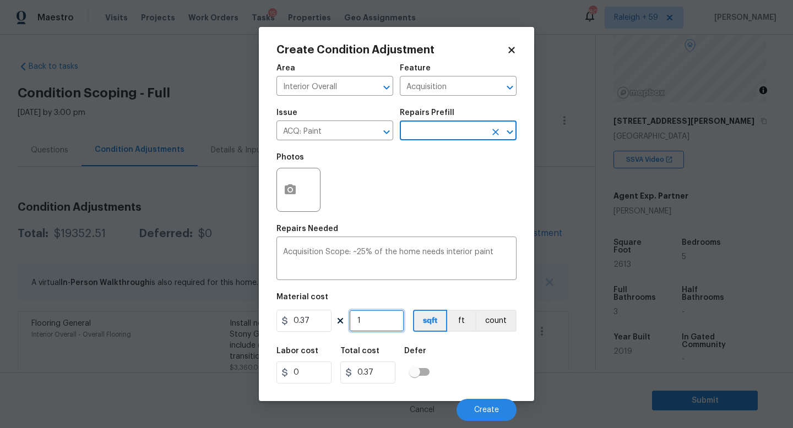
click at [382, 314] on input "1" at bounding box center [376, 321] width 55 height 22
type input "0"
type input "2"
type input "0.74"
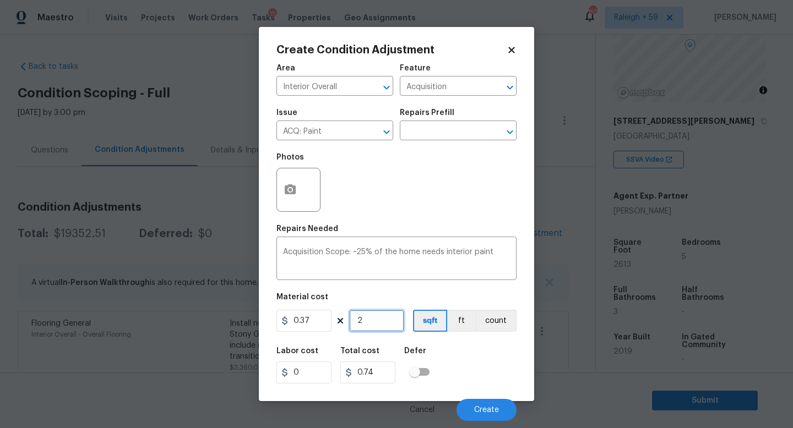
type input "26"
type input "9.62"
type input "261"
type input "96.57"
type input "2613"
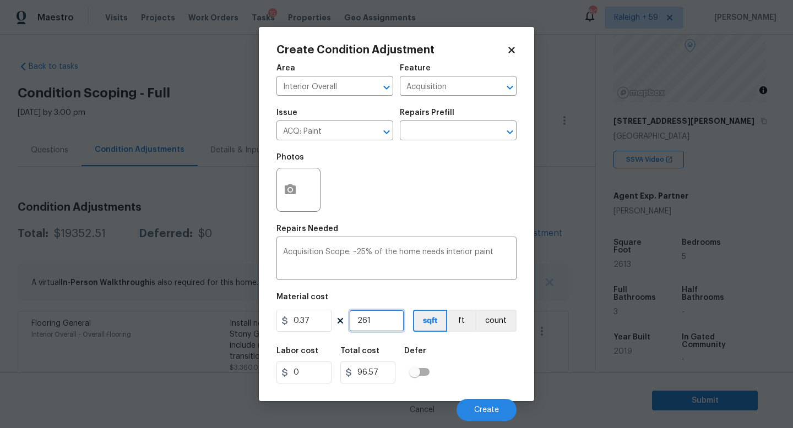
type input "966.81"
type input "2613"
click at [476, 414] on span "Create" at bounding box center [486, 410] width 25 height 8
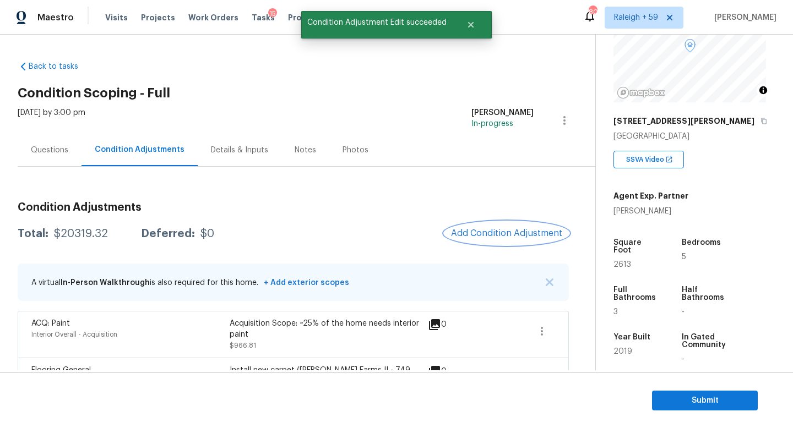
click at [515, 231] on span "Add Condition Adjustment" at bounding box center [506, 234] width 111 height 10
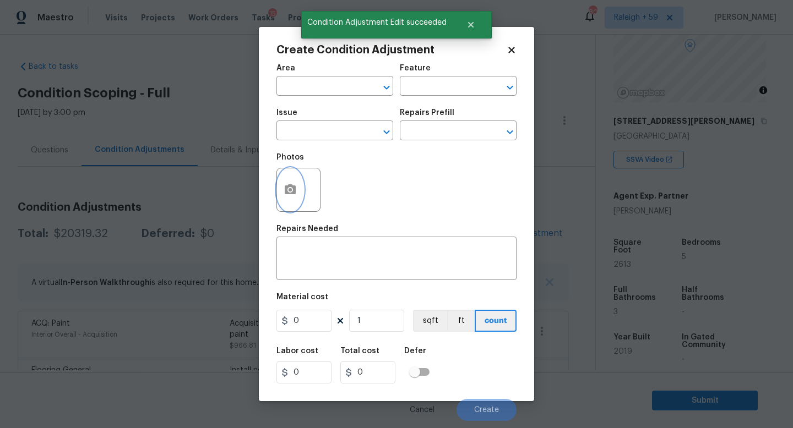
click at [290, 185] on icon "button" at bounding box center [290, 189] width 11 height 10
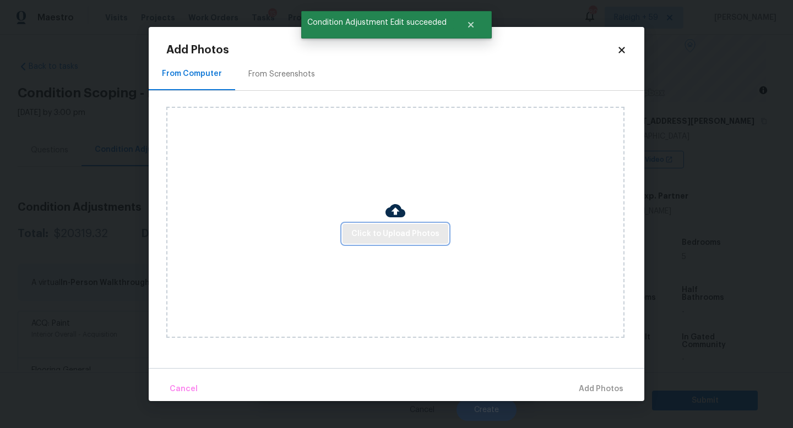
click at [375, 227] on span "Click to Upload Photos" at bounding box center [395, 234] width 88 height 14
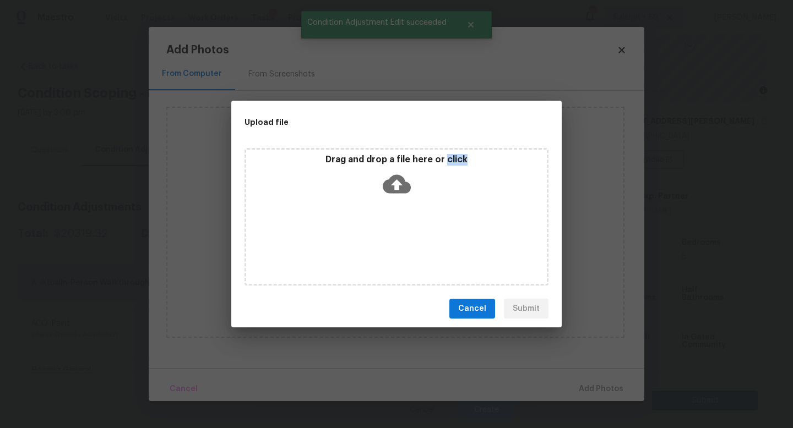
click at [375, 227] on div "Drag and drop a file here or click" at bounding box center [397, 217] width 304 height 138
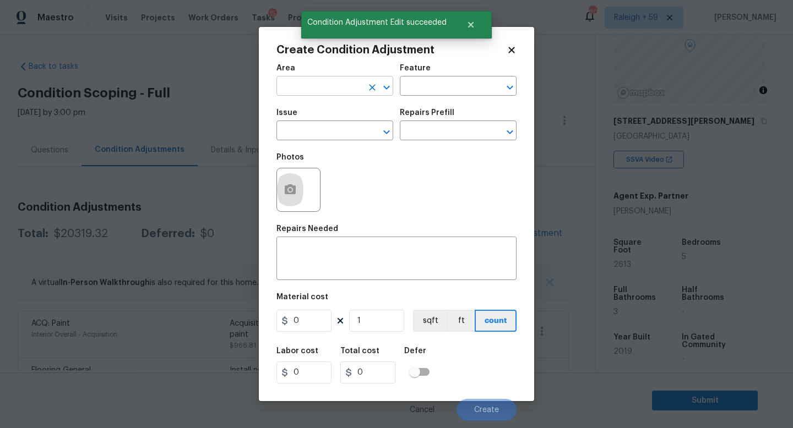
click at [335, 95] on input "text" at bounding box center [319, 87] width 86 height 17
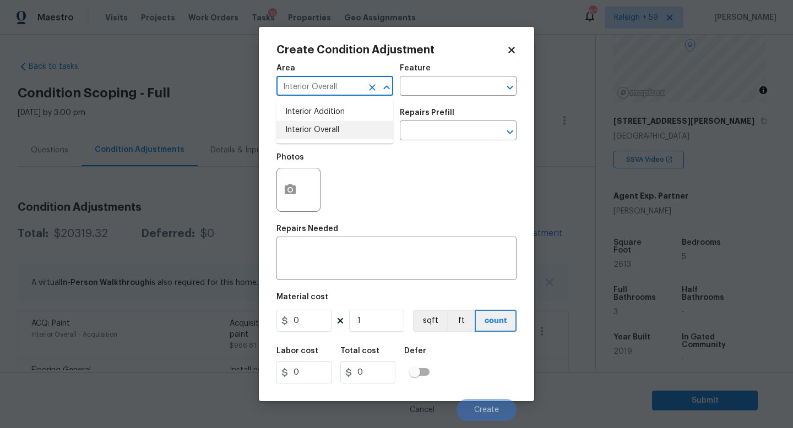
type input "Interior Overall"
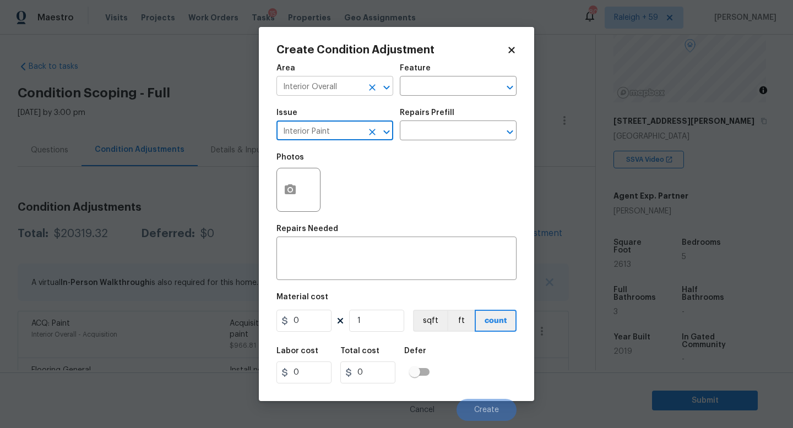
type input "Interior Paint"
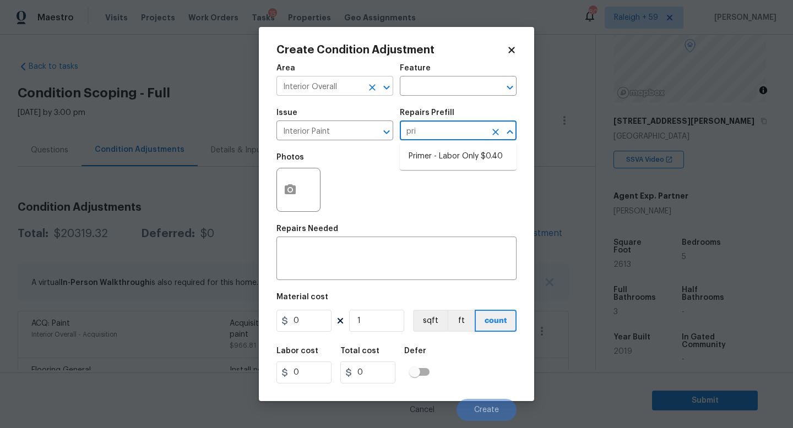
type input "prim"
type input "Overall Paint"
type textarea "Interior primer - PRIMER PROVIDED BY OPENDOOR - All nails, screws, drywall anch…"
type input "0.4"
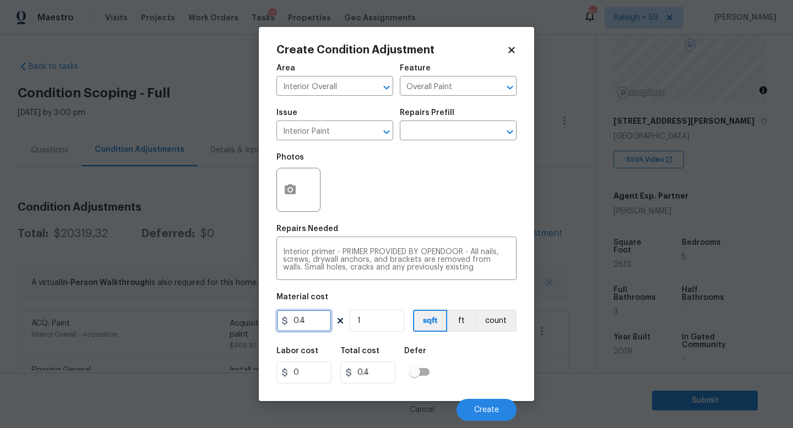
drag, startPoint x: 323, startPoint y: 326, endPoint x: 254, endPoint y: 323, distance: 68.3
click at [254, 323] on div "Create Condition Adjustment Area Interior Overall ​ Feature Overall Paint ​ Iss…" at bounding box center [396, 214] width 793 height 428
type input "200"
click at [475, 412] on span "Create" at bounding box center [486, 410] width 25 height 8
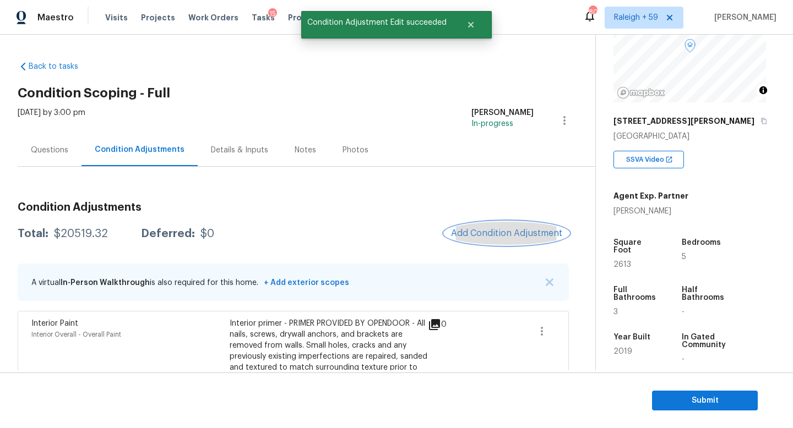
click at [492, 237] on span "Add Condition Adjustment" at bounding box center [506, 234] width 111 height 10
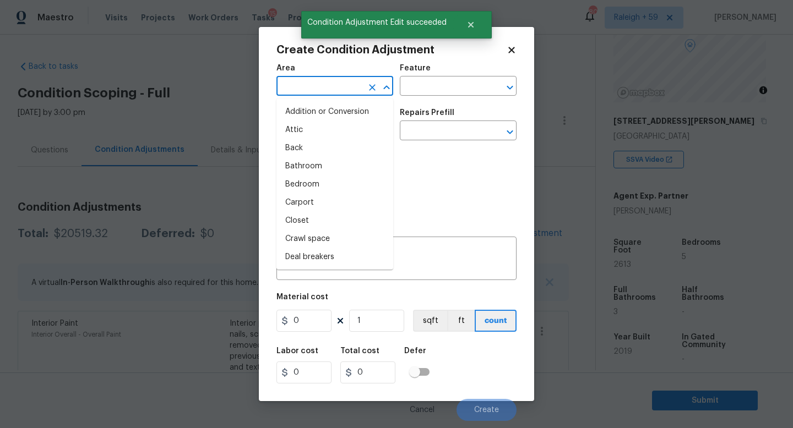
click at [306, 86] on input "text" at bounding box center [319, 87] width 86 height 17
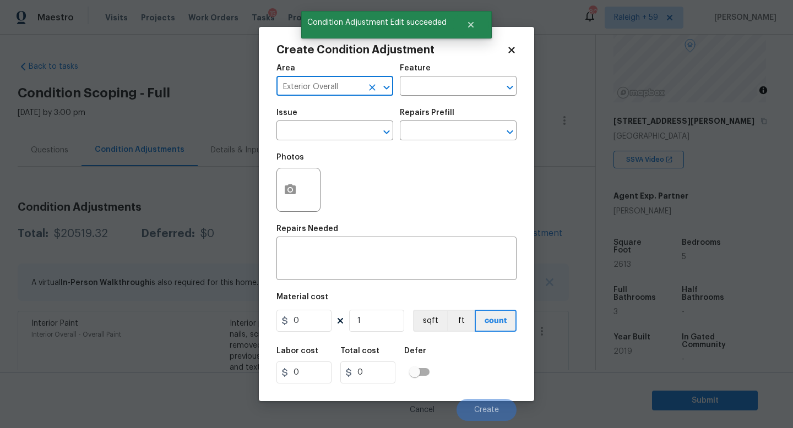
type input "Exterior Overall"
type input "l"
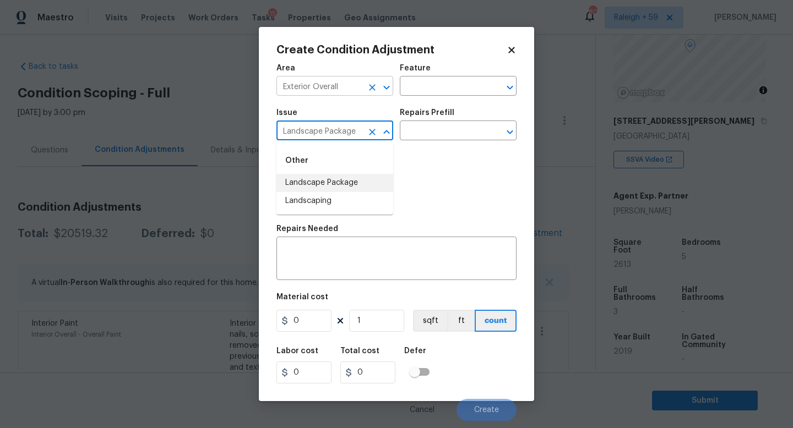
type input "Landscape Package"
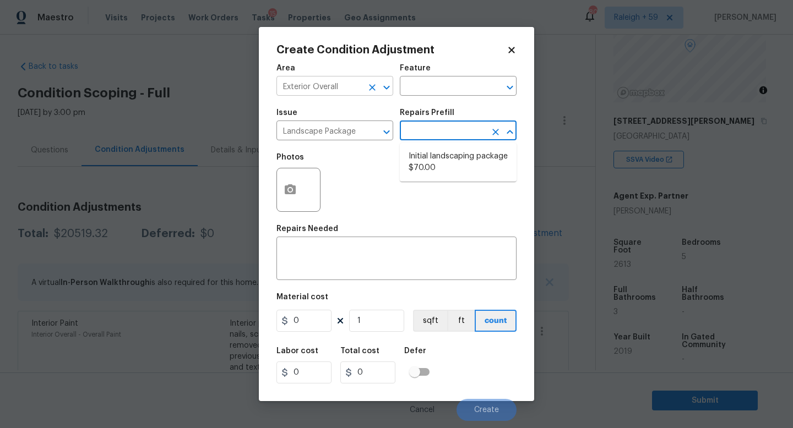
type input "Home Readiness Packages"
type textarea "Mowing of grass up to 6" in height. Mow, edge along driveways & sidewalks, trim…"
type input "70"
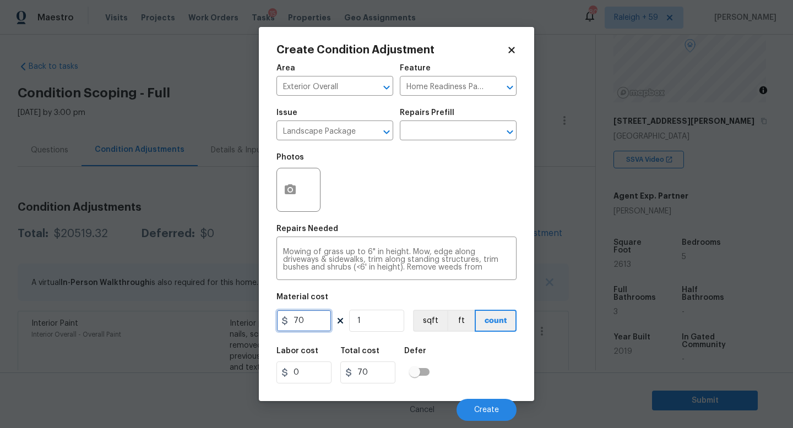
drag, startPoint x: 312, startPoint y: 322, endPoint x: 266, endPoint y: 322, distance: 45.7
click at [267, 322] on div "Create Condition Adjustment Area Exterior Overall ​ Feature Home Readiness Pack…" at bounding box center [396, 214] width 275 height 375
type input "300"
click at [486, 414] on span "Create" at bounding box center [486, 410] width 25 height 8
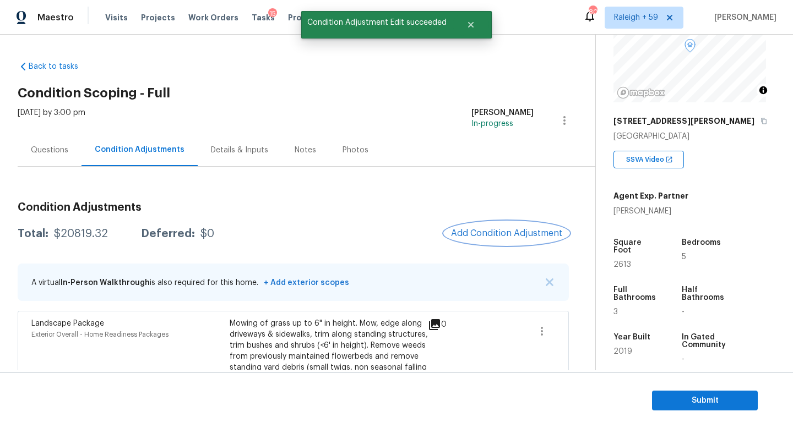
click at [485, 229] on span "Add Condition Adjustment" at bounding box center [506, 234] width 111 height 10
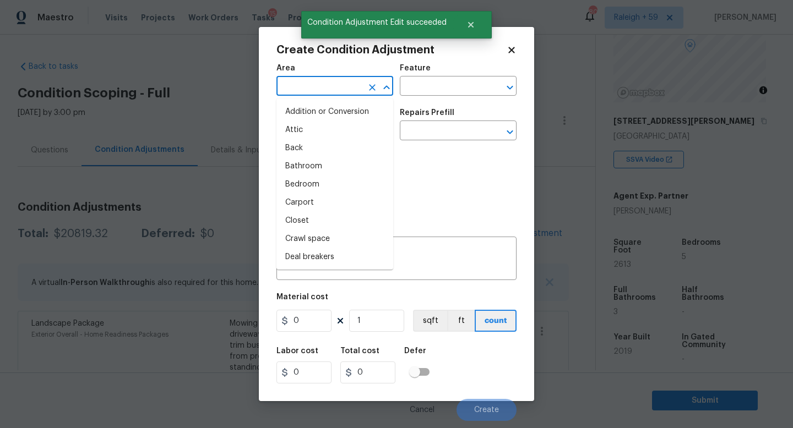
click at [316, 86] on input "text" at bounding box center [319, 87] width 86 height 17
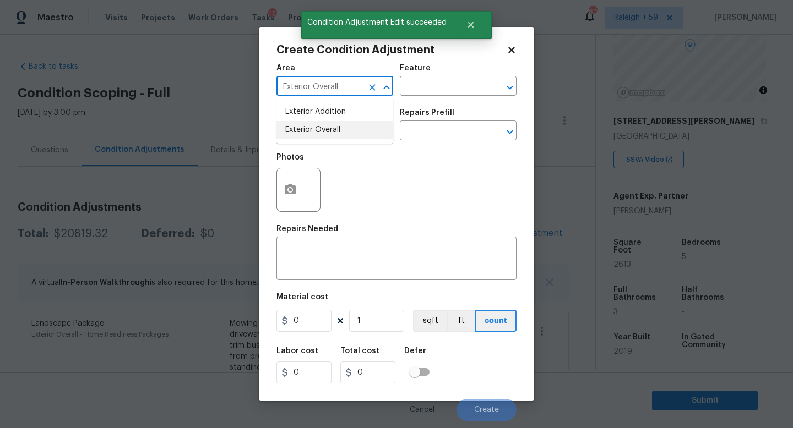
type input "Exterior Overall"
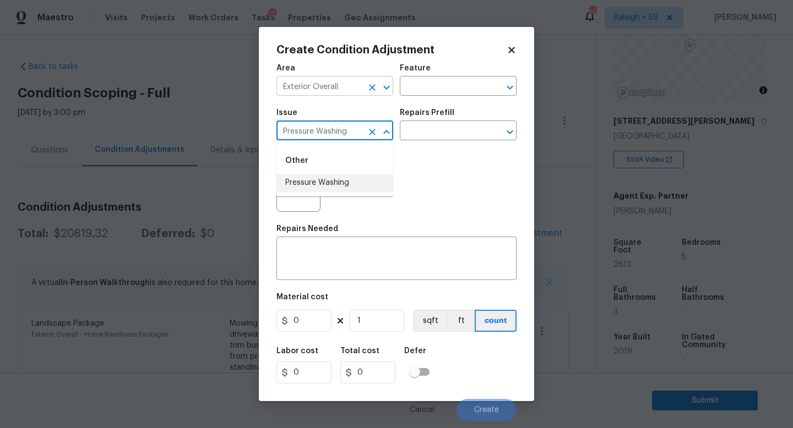
type input "Pressure Washing"
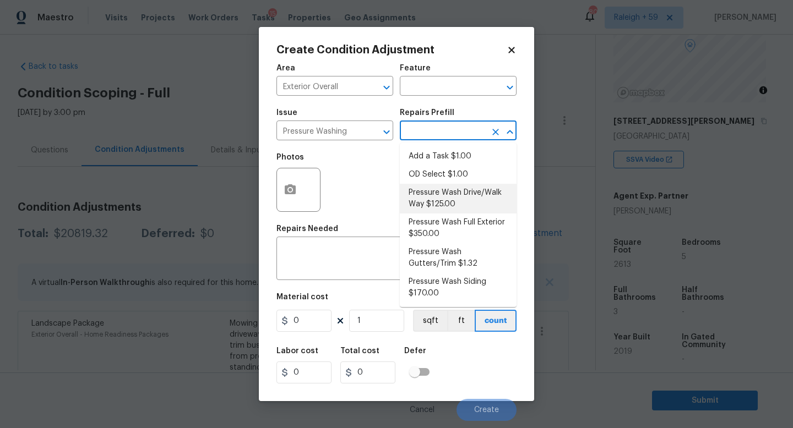
click at [451, 206] on li "Pressure Wash Drive/Walk Way $125.00" at bounding box center [458, 199] width 117 height 30
type input "Siding"
type textarea "Pressure wash the driveways/walkways as directed by the PM. Ensure that all deb…"
type input "125"
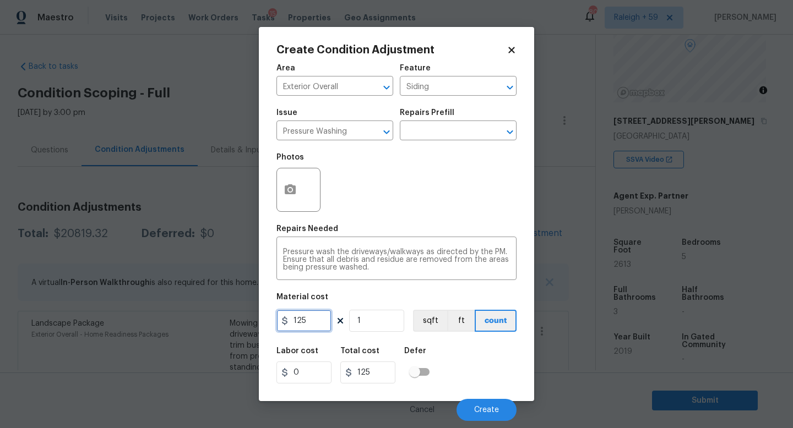
drag, startPoint x: 296, startPoint y: 325, endPoint x: 216, endPoint y: 319, distance: 79.6
click at [217, 319] on div "Create Condition Adjustment Area Exterior Overall ​ Feature Siding ​ Issue Pres…" at bounding box center [396, 214] width 793 height 428
type input "200"
click at [461, 391] on div "Cancel Create" at bounding box center [396, 405] width 240 height 31
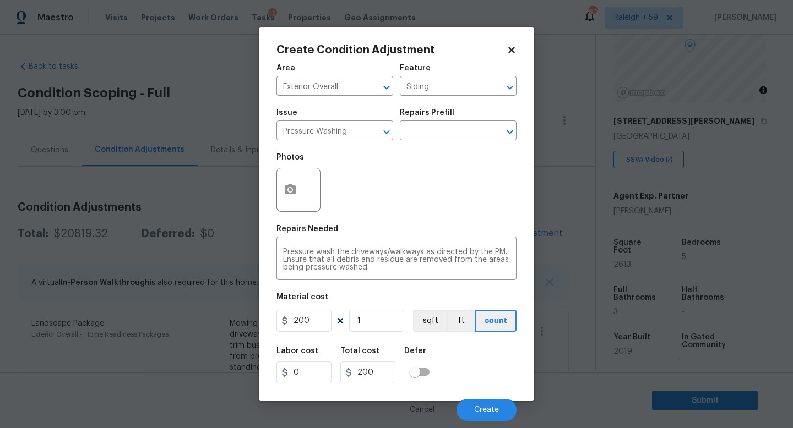
click at [464, 398] on div "Cancel Create" at bounding box center [396, 405] width 240 height 31
click at [469, 403] on button "Create" at bounding box center [487, 410] width 60 height 22
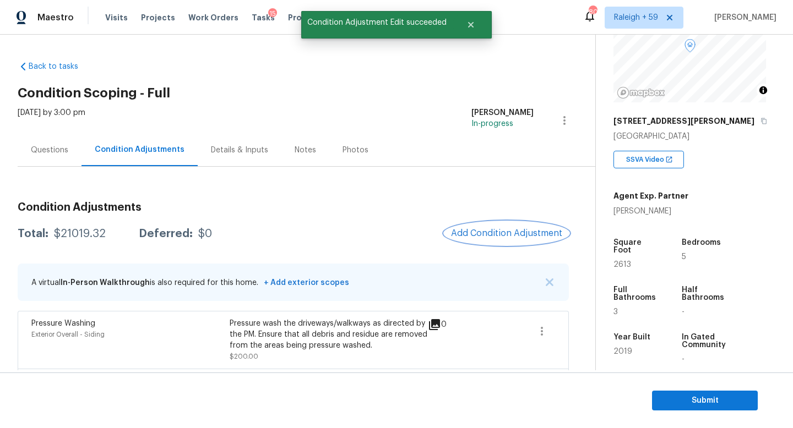
click at [498, 231] on span "Add Condition Adjustment" at bounding box center [506, 234] width 111 height 10
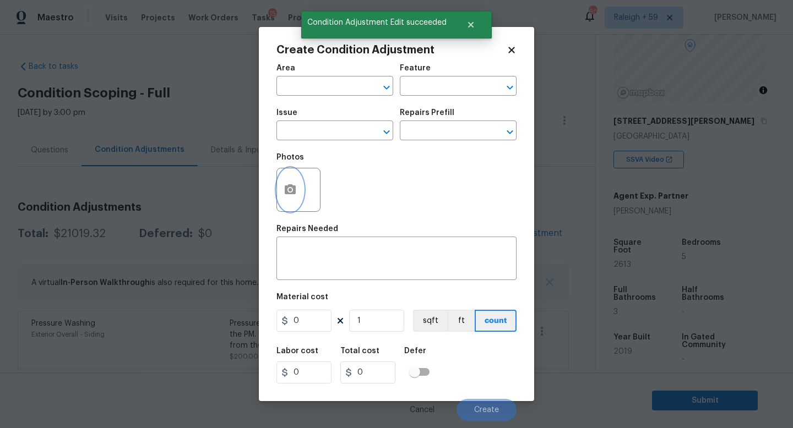
click at [291, 191] on circle "button" at bounding box center [290, 189] width 3 height 3
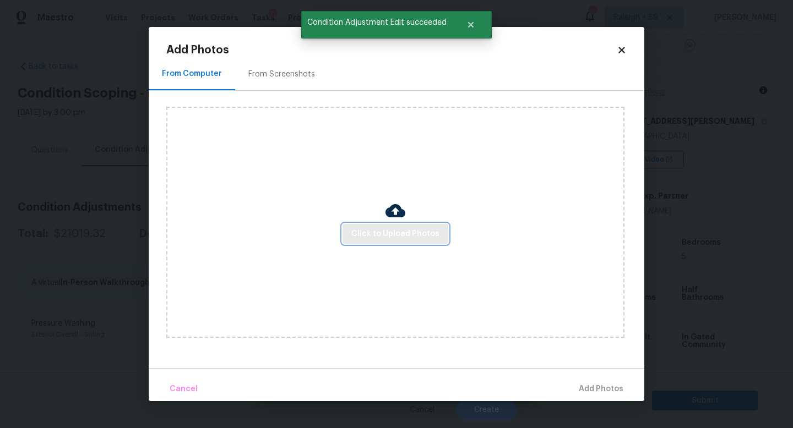
click at [392, 230] on span "Click to Upload Photos" at bounding box center [395, 234] width 88 height 14
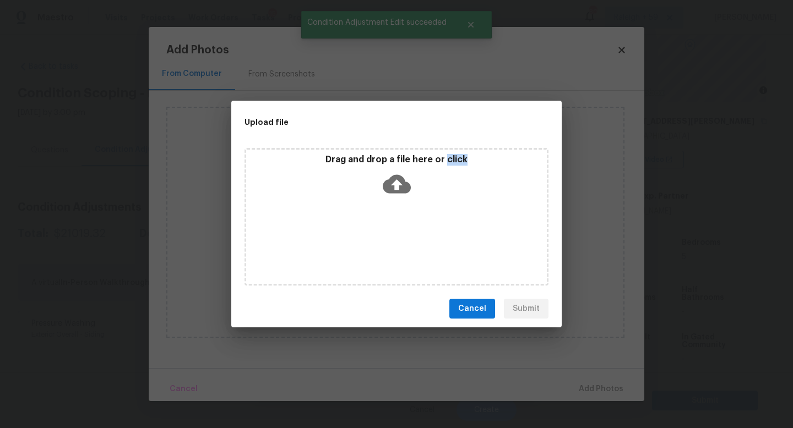
click at [392, 230] on div "Drag and drop a file here or click" at bounding box center [397, 217] width 304 height 138
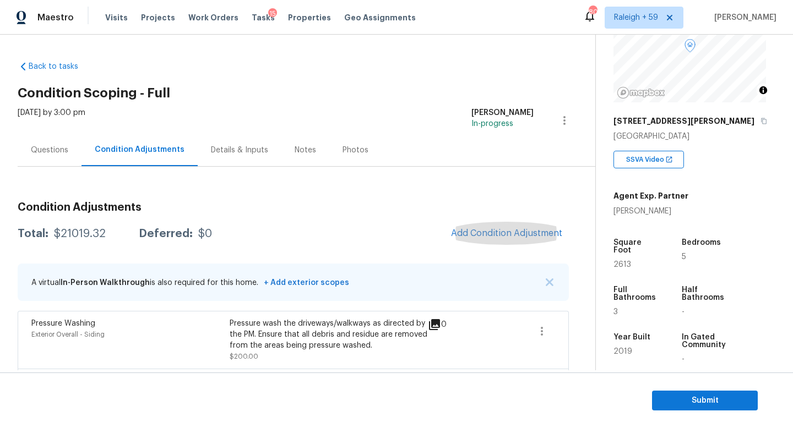
click at [256, 146] on div "Details & Inputs" at bounding box center [239, 150] width 57 height 11
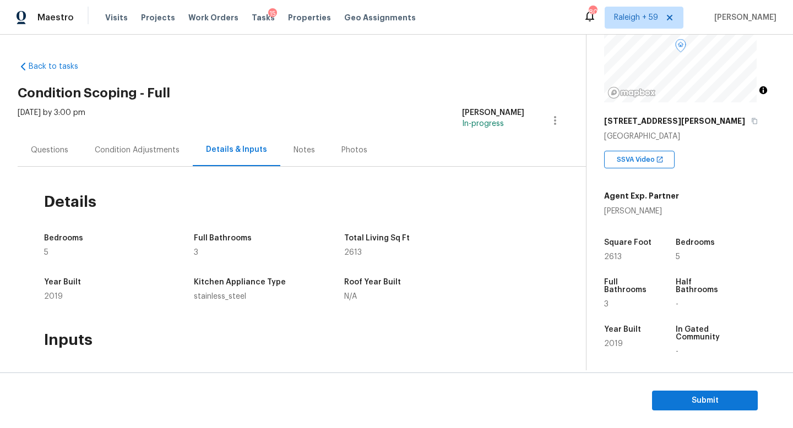
click at [53, 143] on div "Questions" at bounding box center [50, 150] width 64 height 32
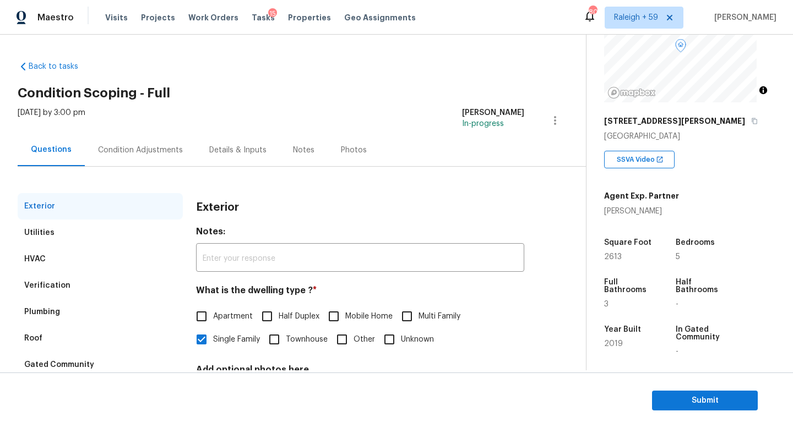
click at [149, 144] on div "Condition Adjustments" at bounding box center [140, 150] width 111 height 32
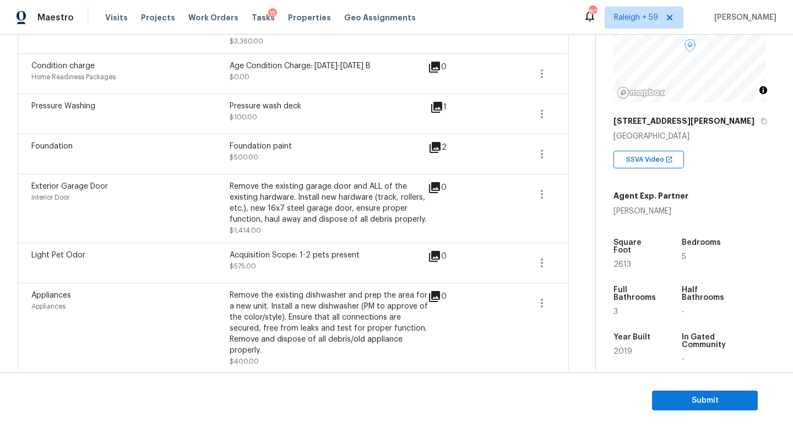
scroll to position [538, 0]
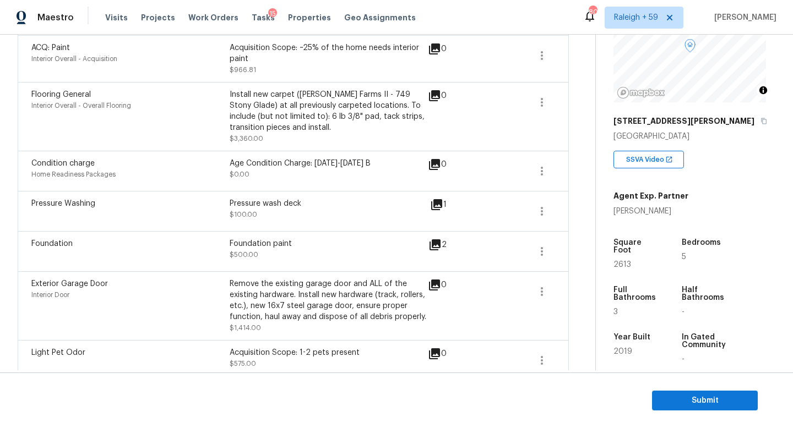
click at [436, 243] on icon at bounding box center [435, 245] width 11 height 11
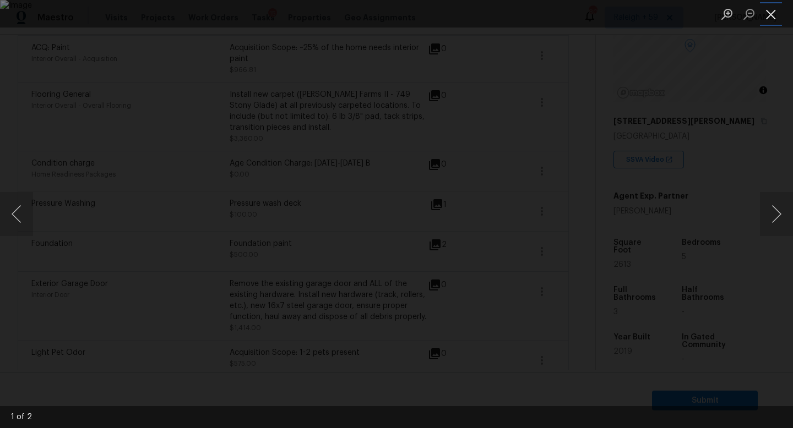
click at [767, 12] on button "Close lightbox" at bounding box center [771, 13] width 22 height 19
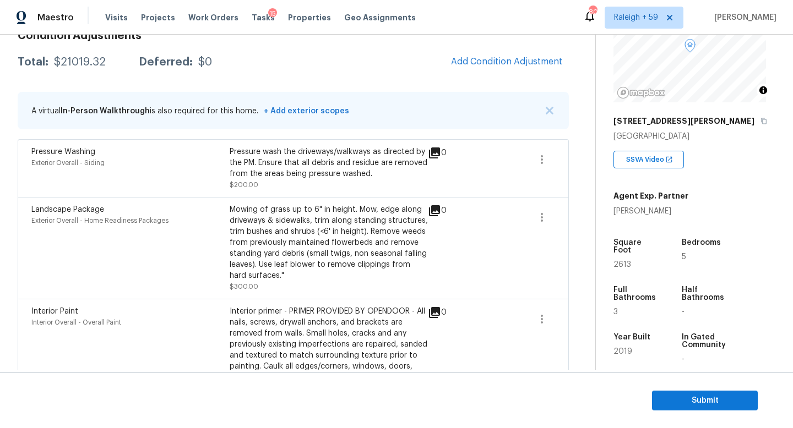
scroll to position [121, 0]
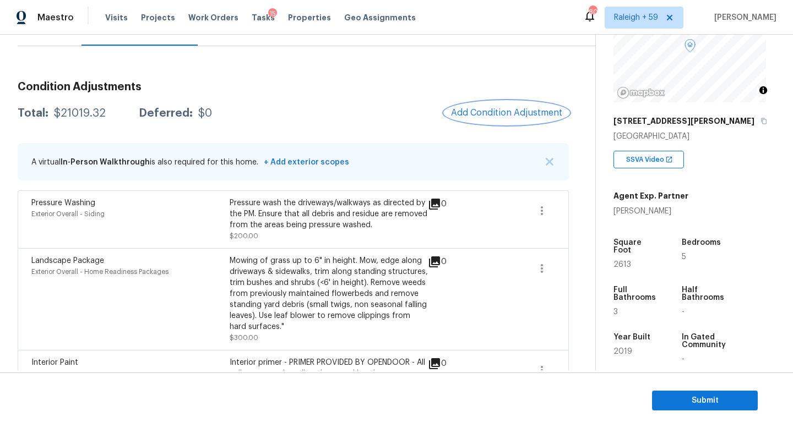
click at [509, 115] on span "Add Condition Adjustment" at bounding box center [506, 113] width 111 height 10
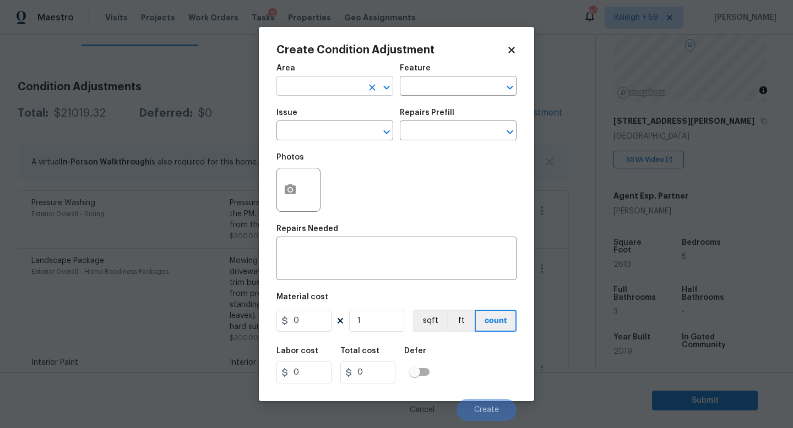
click at [302, 94] on input "text" at bounding box center [319, 87] width 86 height 17
type input "Interior Overall"
type input "Light Pet Odor"
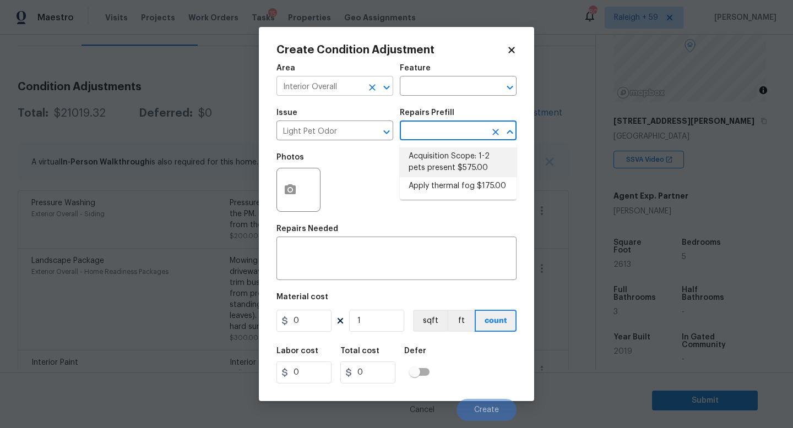
type textarea "Acquisition Scope: 1-2 pets present"
type input "575"
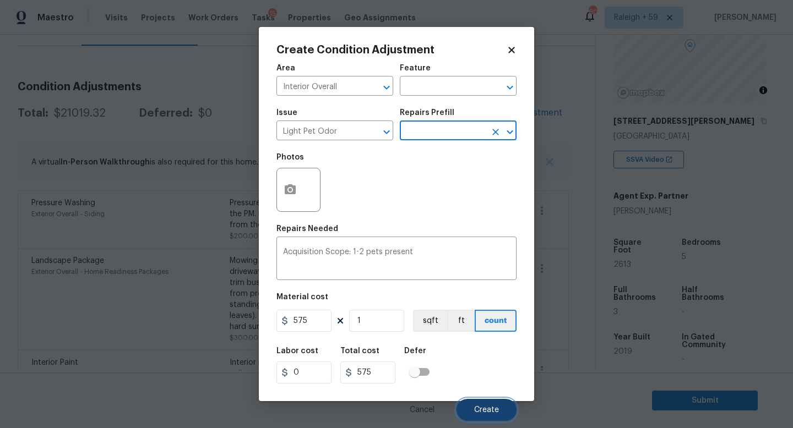
click at [491, 406] on button "Create" at bounding box center [487, 410] width 60 height 22
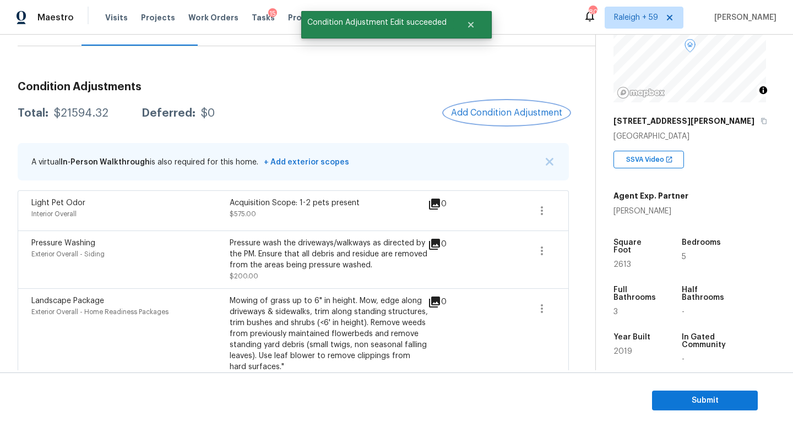
click at [501, 111] on span "Add Condition Adjustment" at bounding box center [506, 113] width 111 height 10
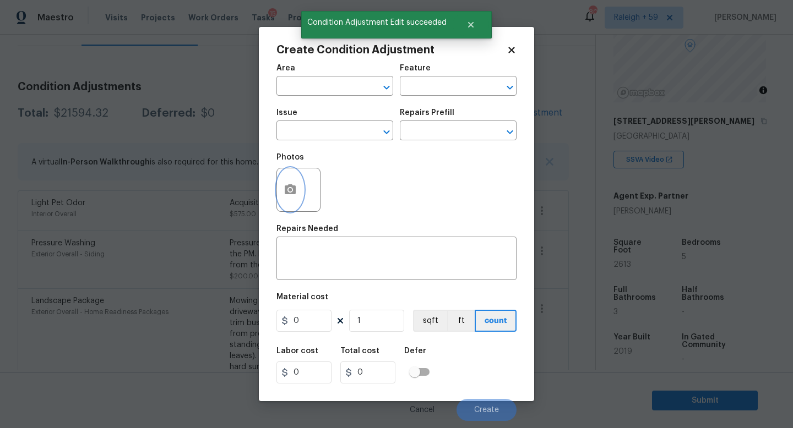
click at [286, 183] on button "button" at bounding box center [290, 190] width 26 height 43
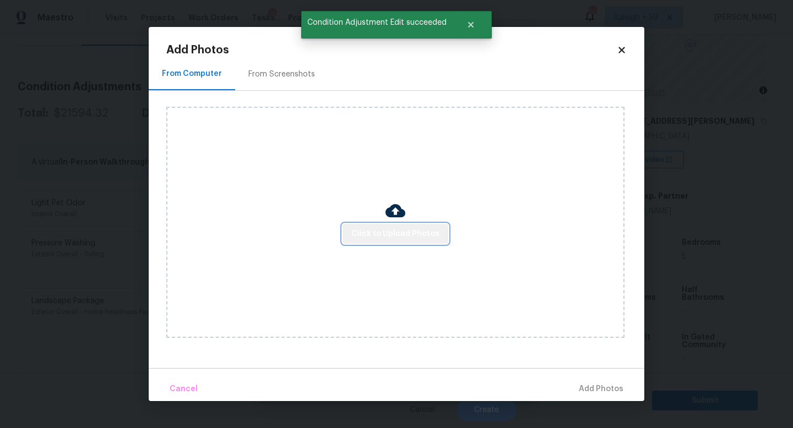
click at [404, 236] on span "Click to Upload Photos" at bounding box center [395, 234] width 88 height 14
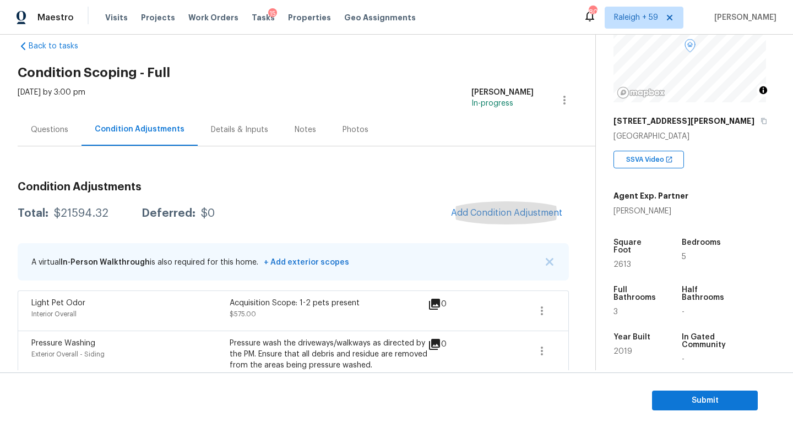
click at [233, 134] on div "Details & Inputs" at bounding box center [240, 129] width 84 height 32
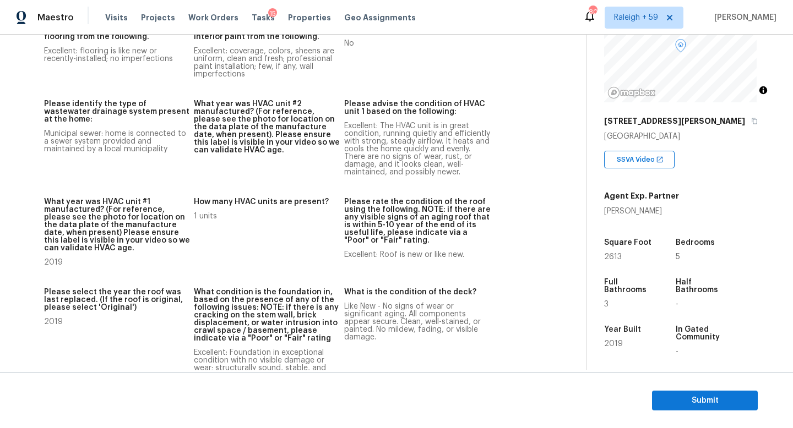
scroll to position [904, 0]
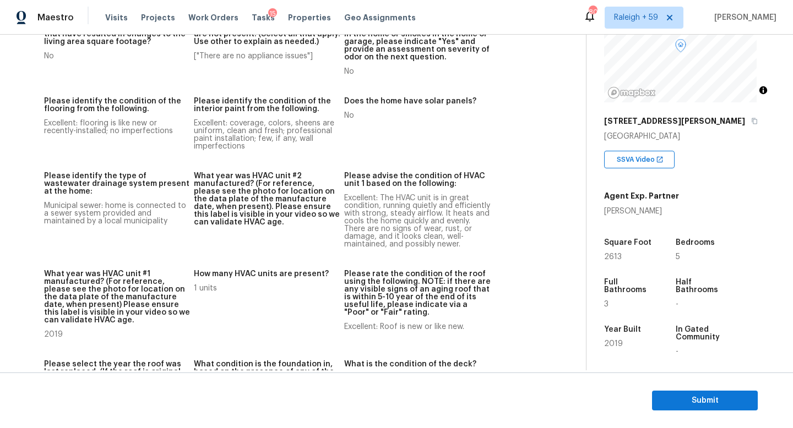
scroll to position [881, 0]
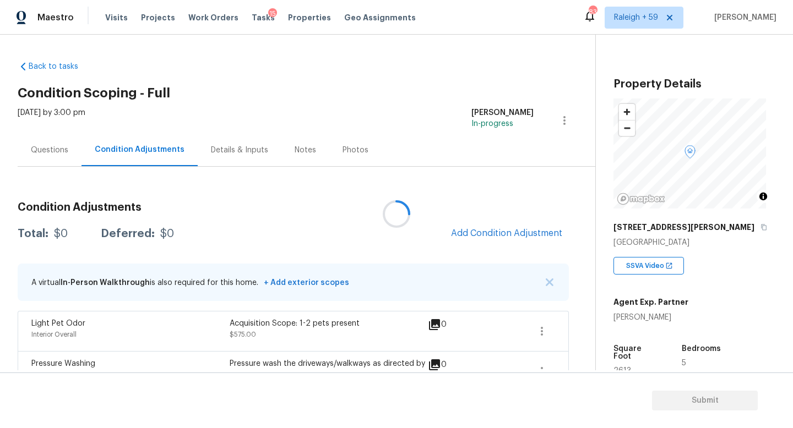
click at [42, 151] on div at bounding box center [396, 214] width 793 height 428
click at [45, 153] on div at bounding box center [396, 214] width 793 height 428
click at [56, 156] on div "Questions" at bounding box center [50, 150] width 64 height 32
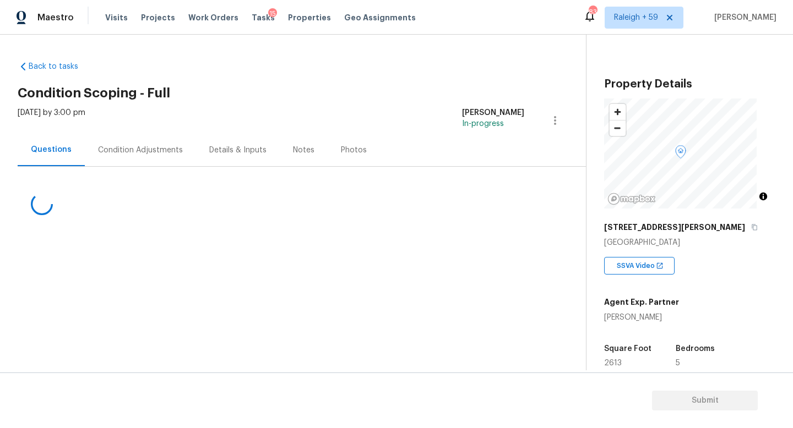
click at [138, 157] on div "Condition Adjustments" at bounding box center [140, 150] width 111 height 32
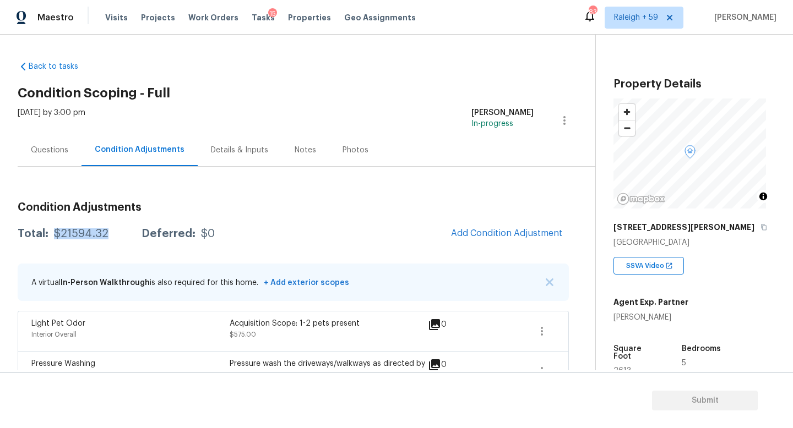
drag, startPoint x: 106, startPoint y: 237, endPoint x: 53, endPoint y: 236, distance: 53.4
click at [53, 236] on div "Total: $21594.32 Deferred: $0" at bounding box center [116, 234] width 197 height 11
click at [56, 154] on div "Questions" at bounding box center [49, 150] width 37 height 11
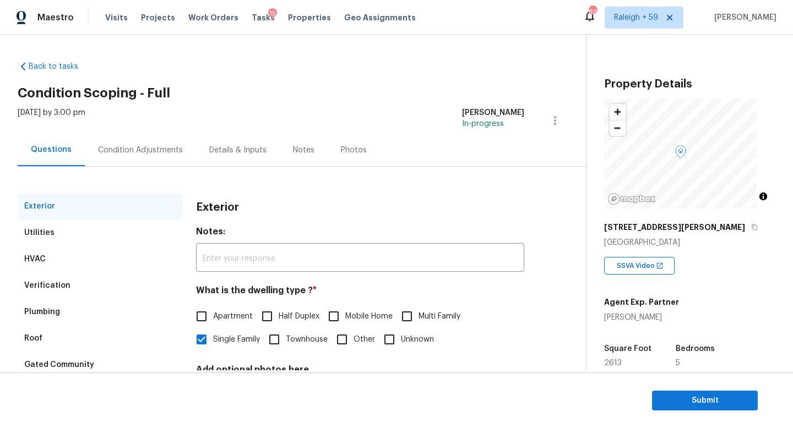
click at [136, 151] on div "Condition Adjustments" at bounding box center [140, 150] width 85 height 11
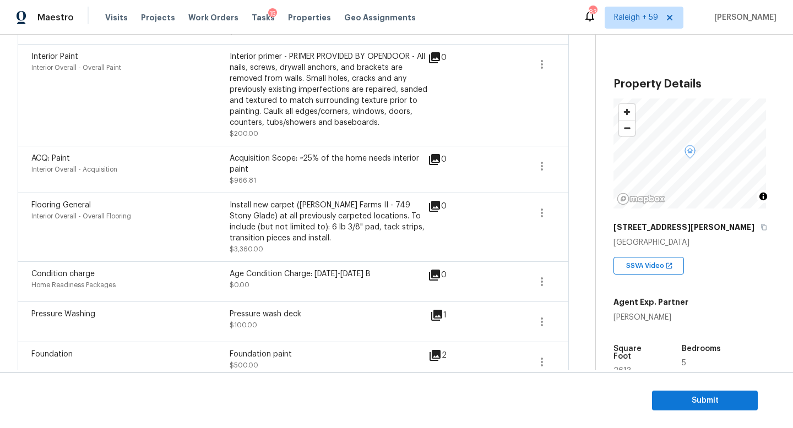
scroll to position [468, 0]
click at [661, 400] on span "Submit" at bounding box center [705, 401] width 88 height 14
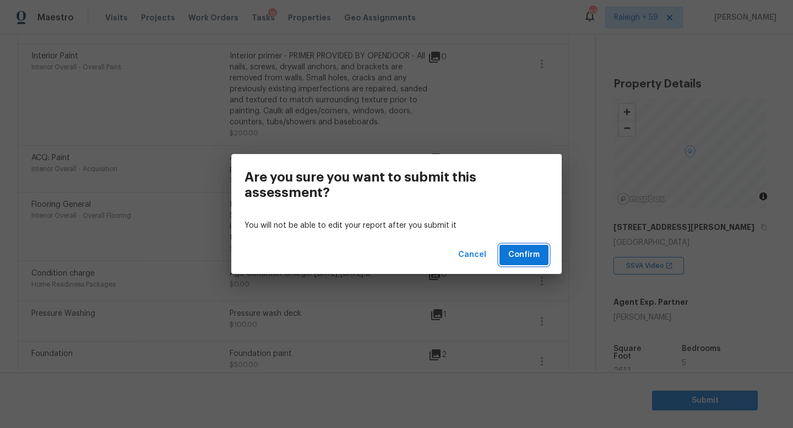
click at [533, 258] on span "Confirm" at bounding box center [523, 255] width 31 height 14
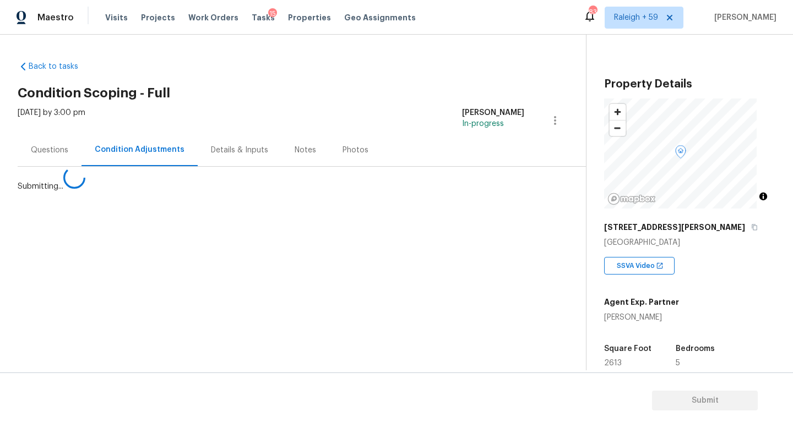
scroll to position [0, 0]
